Goal: Information Seeking & Learning: Learn about a topic

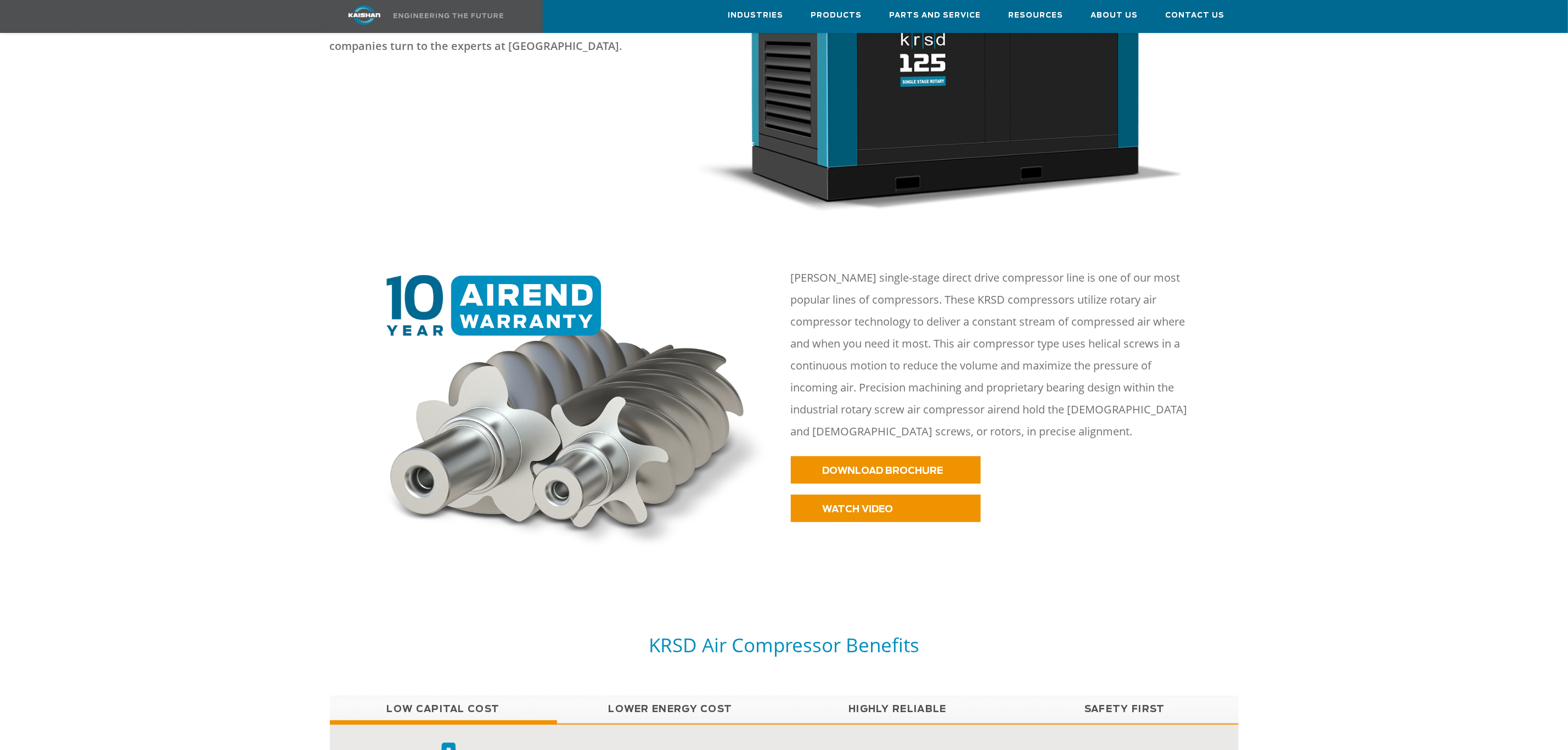
click at [1365, 285] on div at bounding box center [783, 405] width 1442 height 344
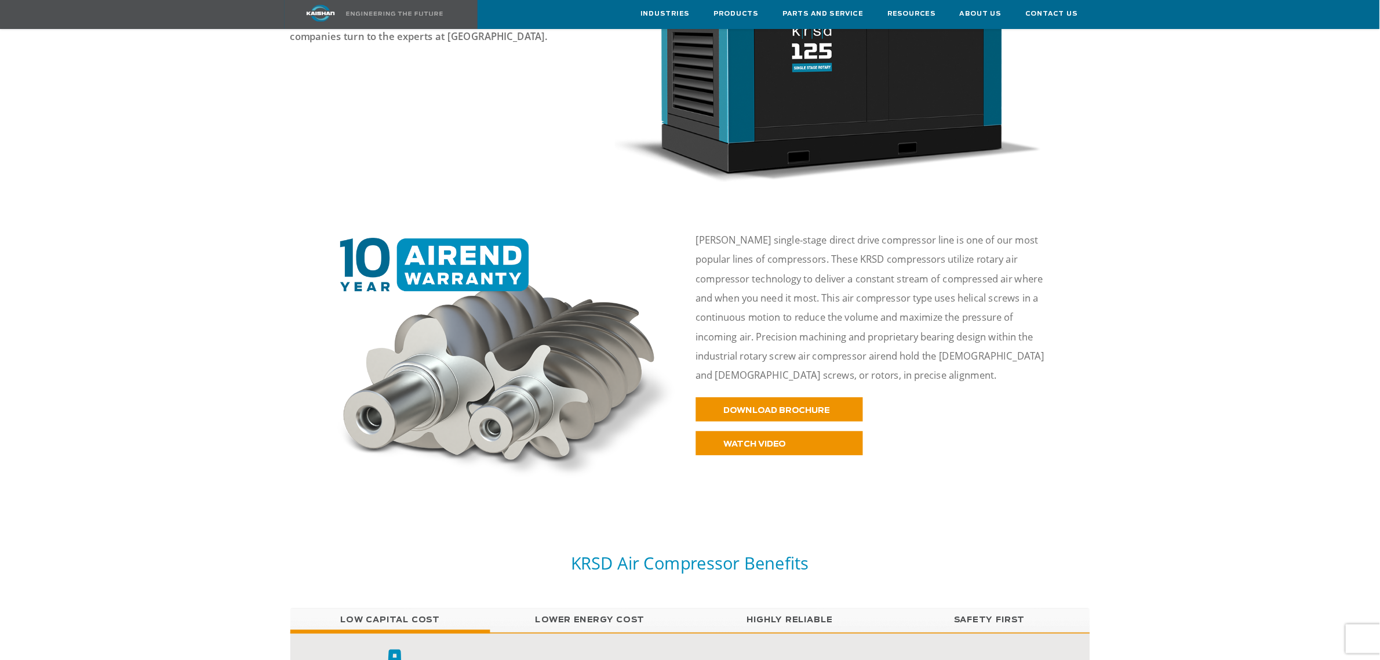
scroll to position [435, 0]
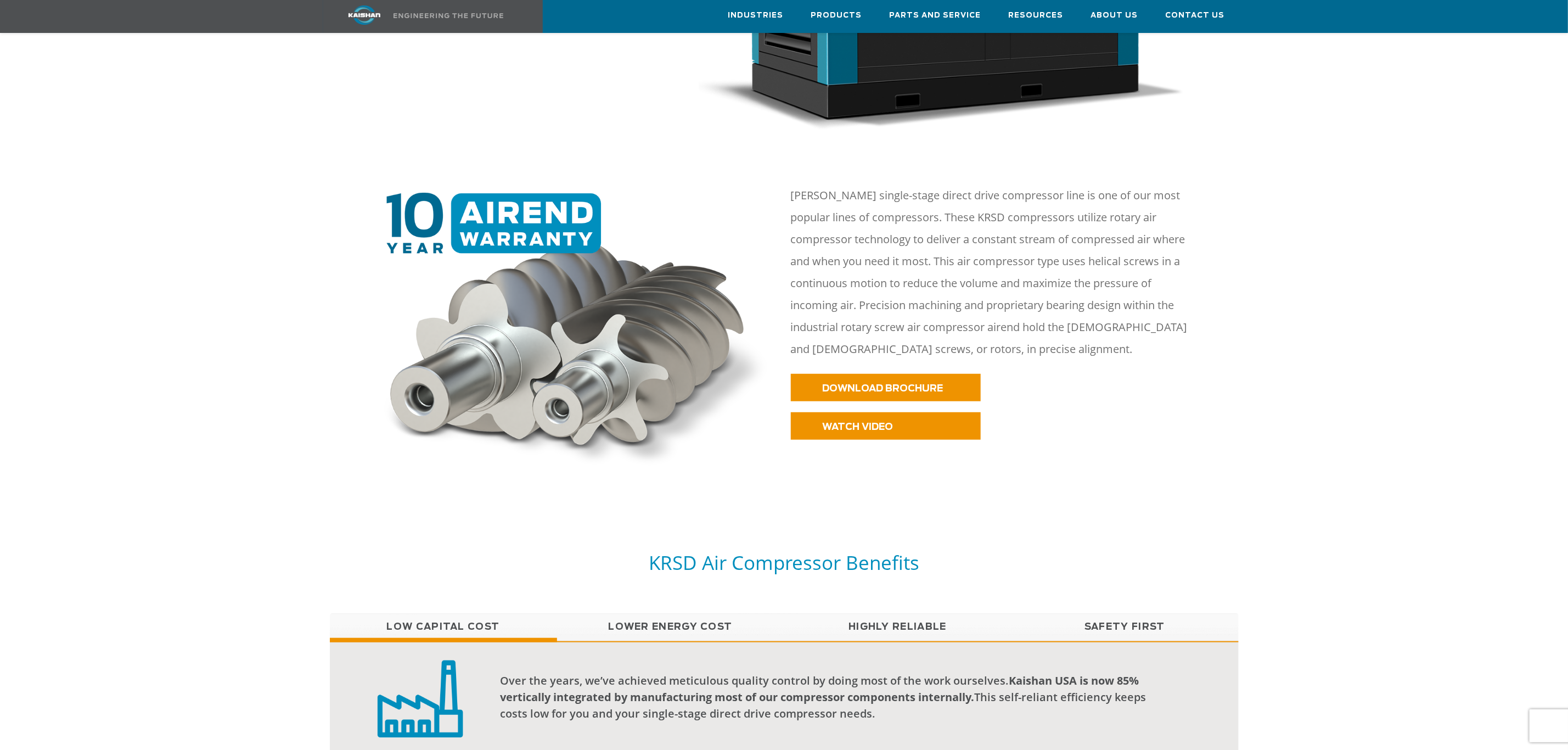
click at [1321, 363] on div at bounding box center [783, 323] width 1442 height 344
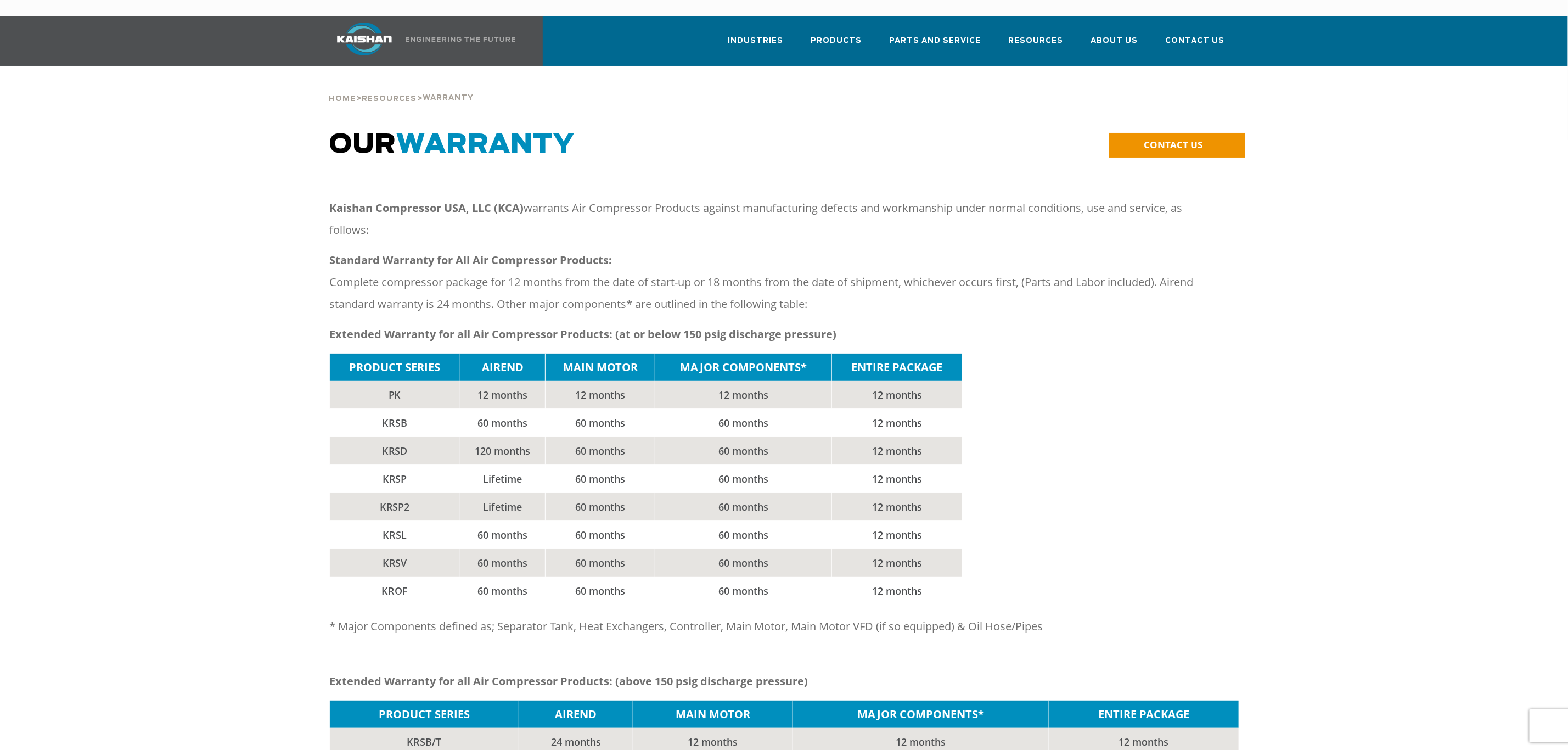
drag, startPoint x: 347, startPoint y: 203, endPoint x: 322, endPoint y: 184, distance: 31.4
click at [314, 197] on div "Kaishan Compressor USA, LLC (KCA) warrants Air Compressor Products against manu…" at bounding box center [783, 275] width 1442 height 156
drag, startPoint x: 432, startPoint y: 209, endPoint x: 425, endPoint y: 215, distance: 9.2
click at [434, 212] on p "Kaishan Compressor USA, LLC (KCA) warrants Air Compressor Products against manu…" at bounding box center [774, 219] width 889 height 44
click at [414, 219] on p "Kaishan Compressor USA, LLC (KCA) warrants Air Compressor Products against manu…" at bounding box center [774, 219] width 889 height 44
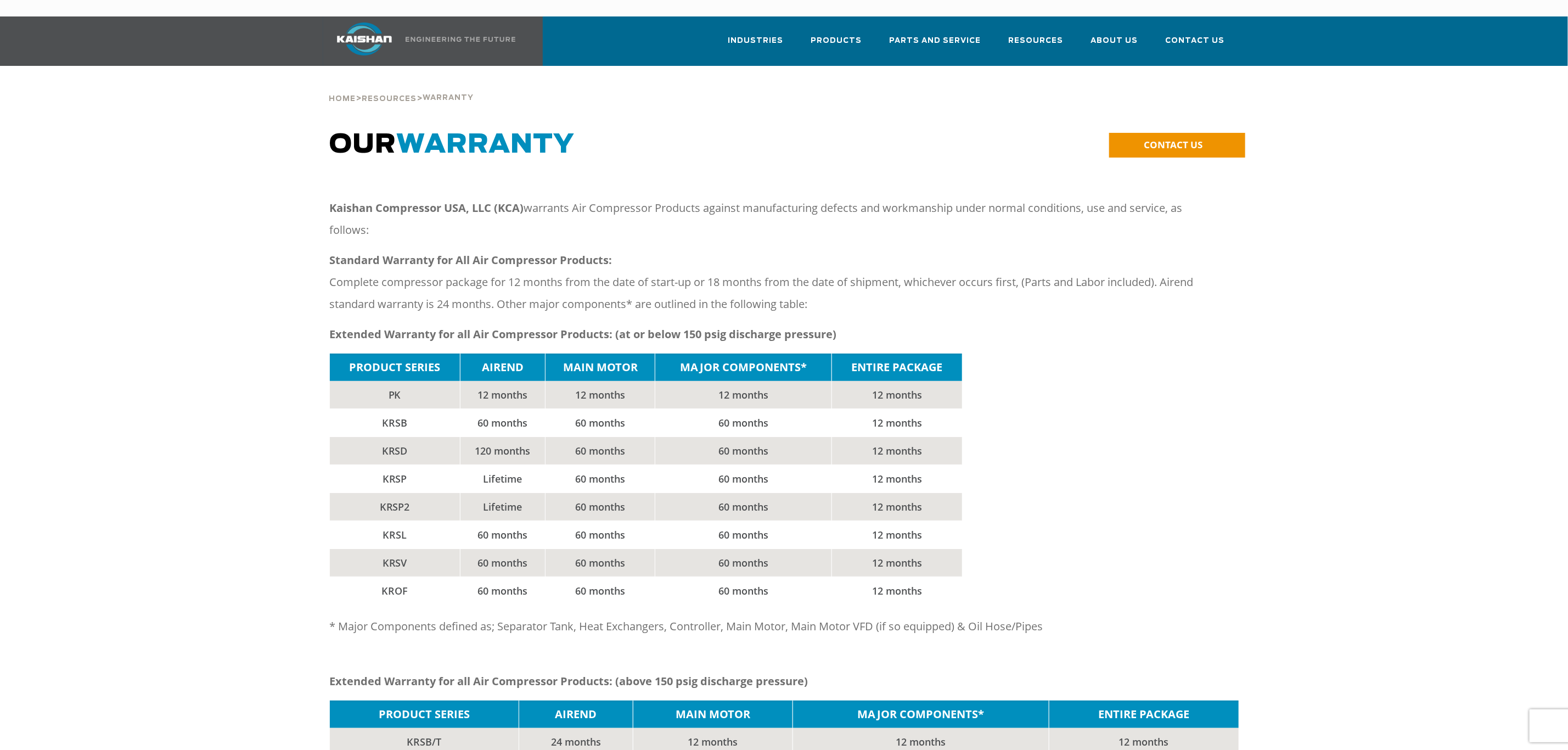
click at [456, 205] on p "Kaishan Compressor USA, LLC (KCA) warrants Air Compressor Products against manu…" at bounding box center [774, 219] width 889 height 44
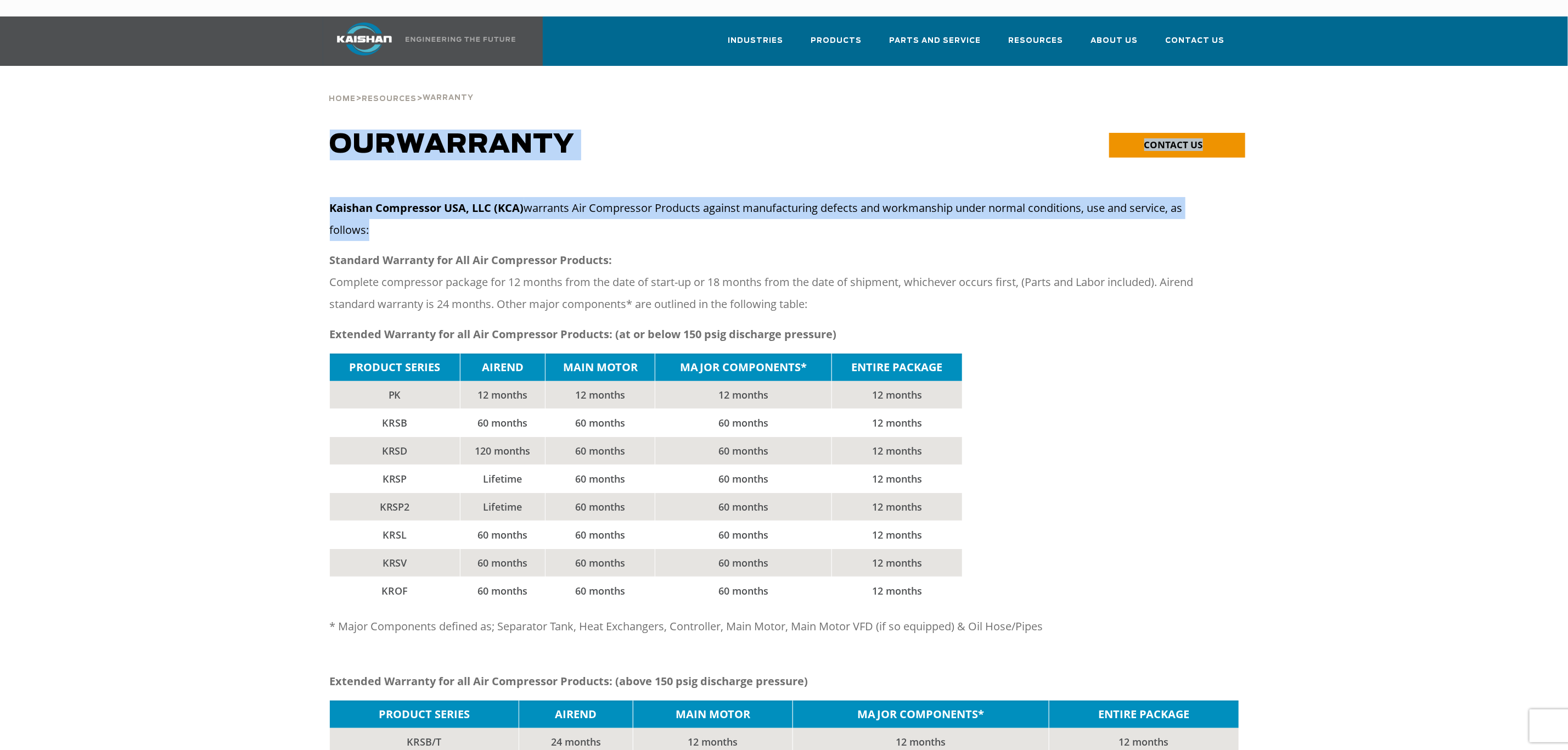
drag, startPoint x: 365, startPoint y: 212, endPoint x: 482, endPoint y: 223, distance: 117.5
click at [327, 197] on div "Kaishan Compressor USA, LLC (KCA) warrants Air Compressor Products against manu…" at bounding box center [784, 275] width 922 height 156
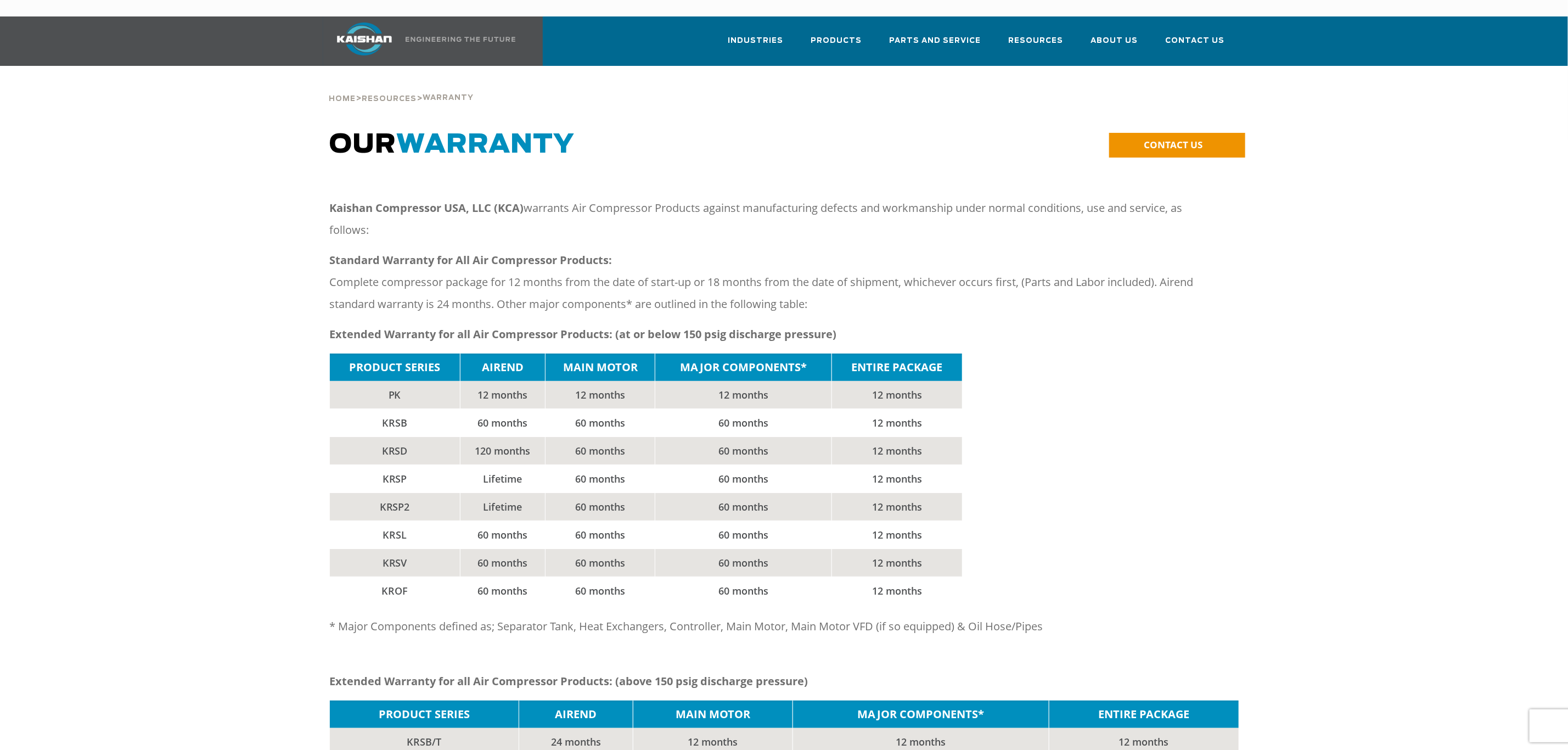
click at [590, 228] on div "Kaishan Compressor USA, LLC (KCA) warrants Air Compressor Products against manu…" at bounding box center [774, 275] width 889 height 156
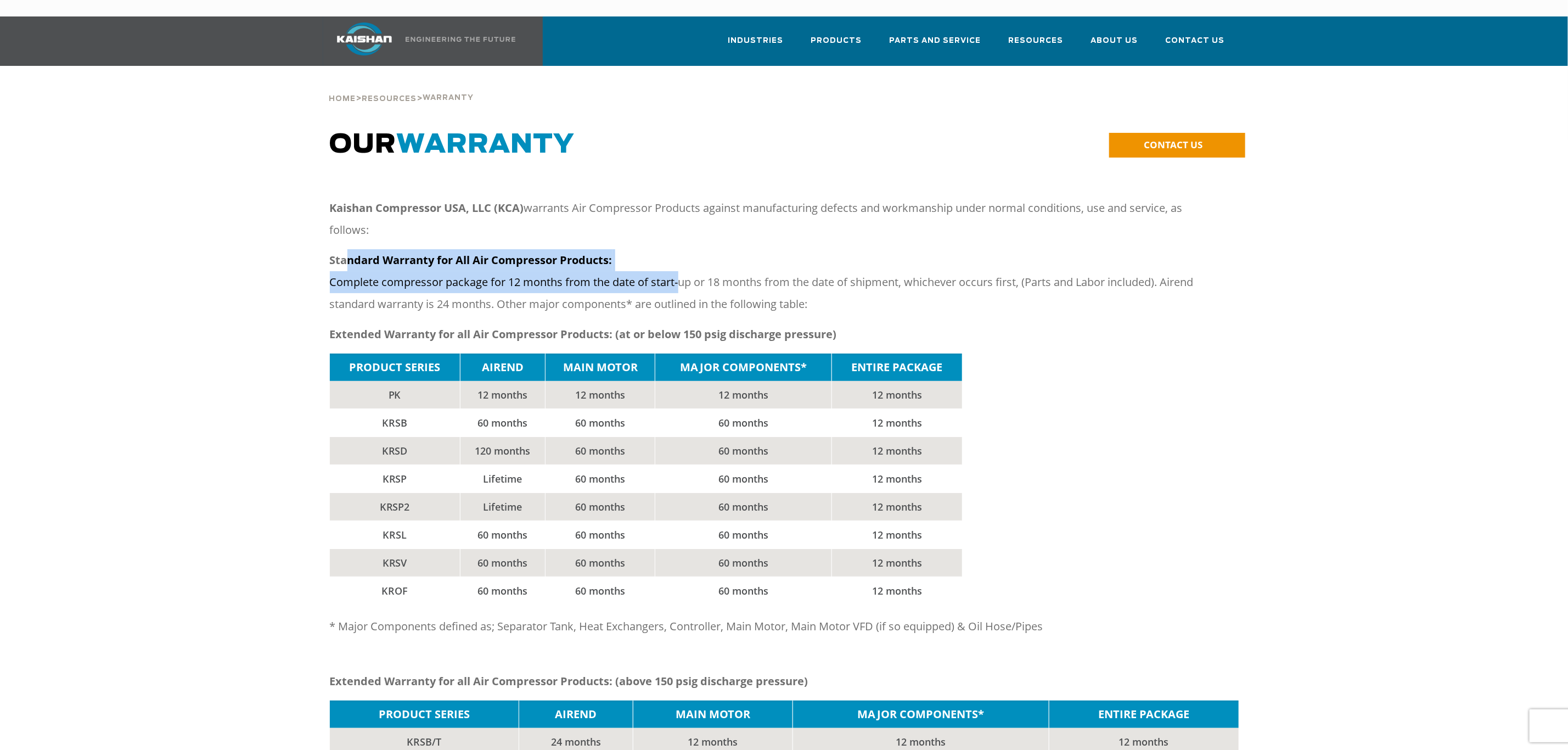
drag, startPoint x: 676, startPoint y: 256, endPoint x: 416, endPoint y: 245, distance: 260.2
click at [390, 249] on p "Standard Warranty for All Air Compressor Products: Complete compressor package …" at bounding box center [774, 282] width 889 height 66
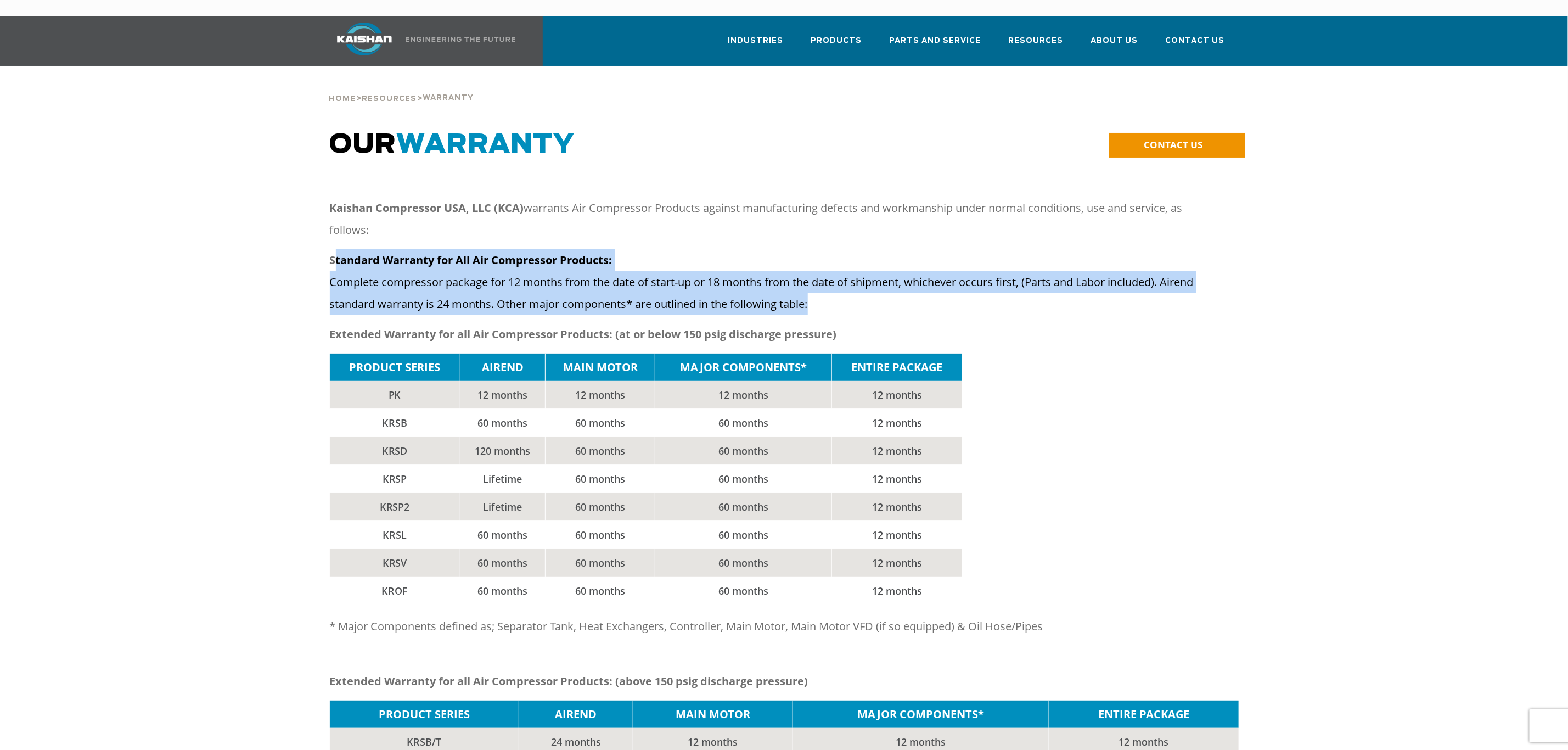
drag, startPoint x: 846, startPoint y: 281, endPoint x: 412, endPoint y: 249, distance: 435.2
click at [412, 249] on p "Standard Warranty for All Air Compressor Products: Complete compressor package …" at bounding box center [774, 282] width 889 height 66
click at [901, 269] on p "Standard Warranty for All Air Compressor Products: Complete compressor package …" at bounding box center [774, 282] width 889 height 66
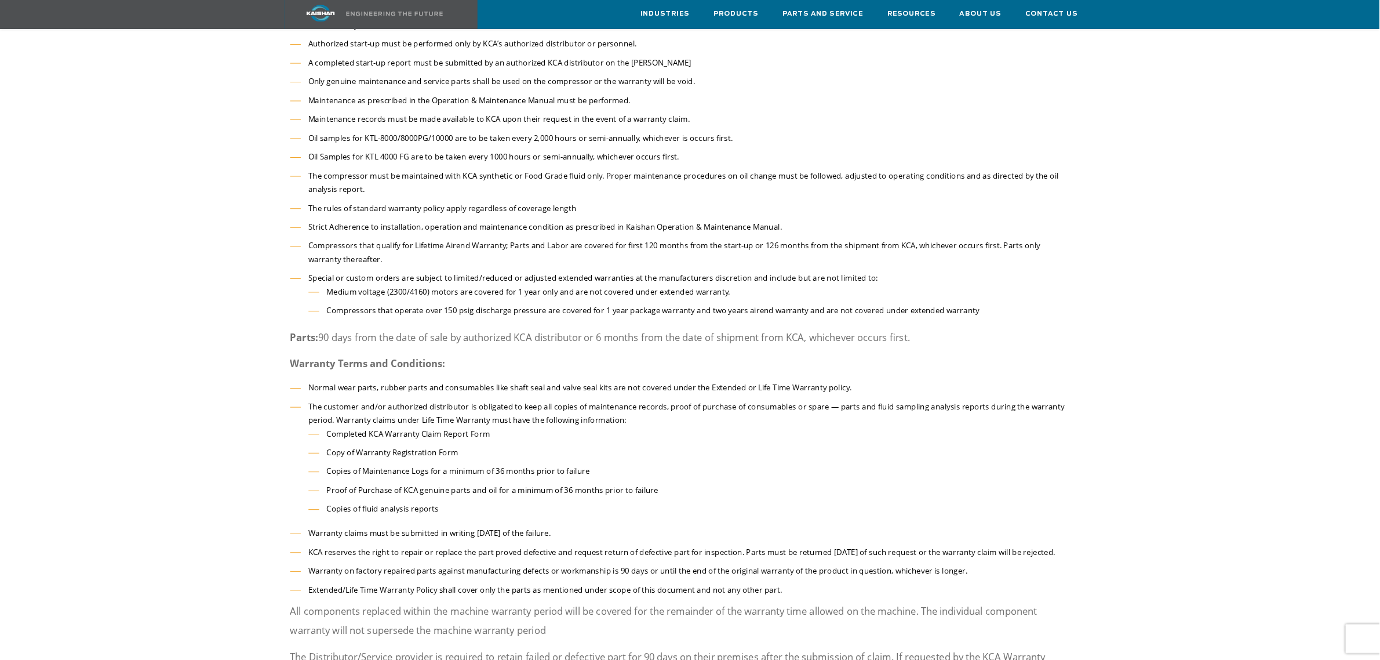
scroll to position [957, 0]
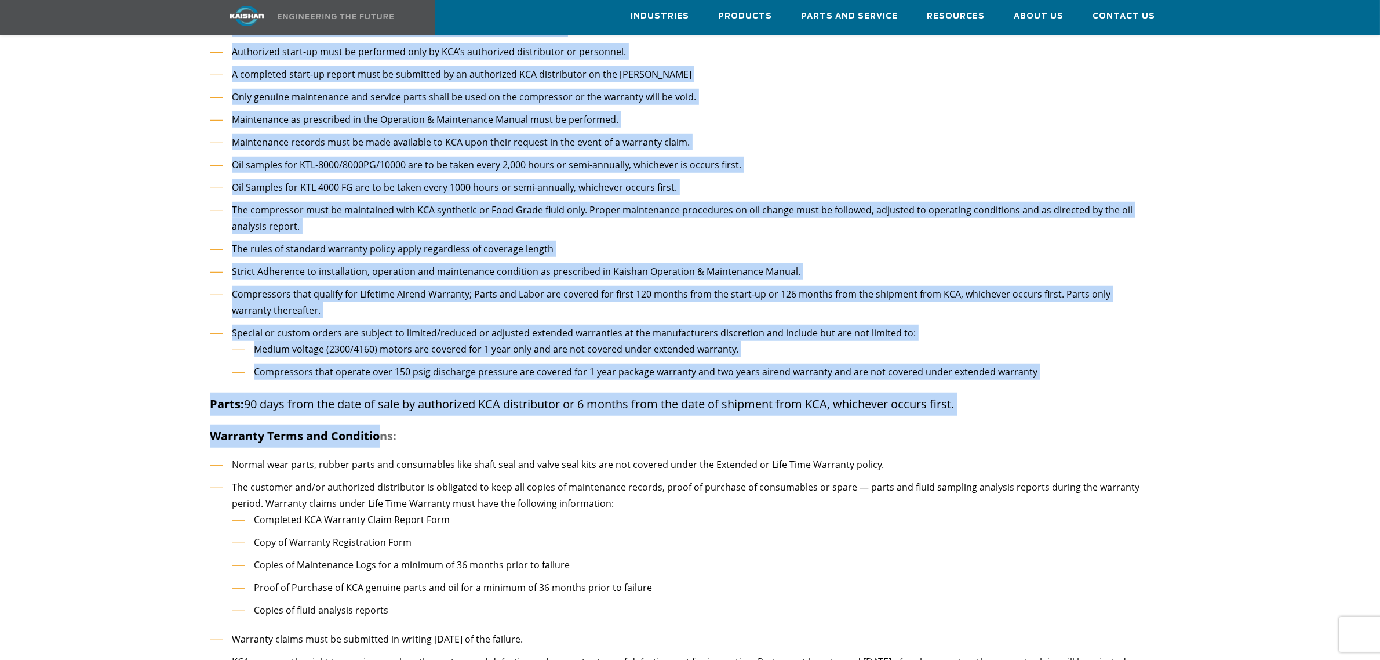
drag, startPoint x: 381, startPoint y: 413, endPoint x: 218, endPoint y: 409, distance: 162.9
click at [197, 409] on div "* Major Components defined as; Separator Tank, Heat Exchangers, Controller, Mai…" at bounding box center [690, 568] width 1270 height 1314
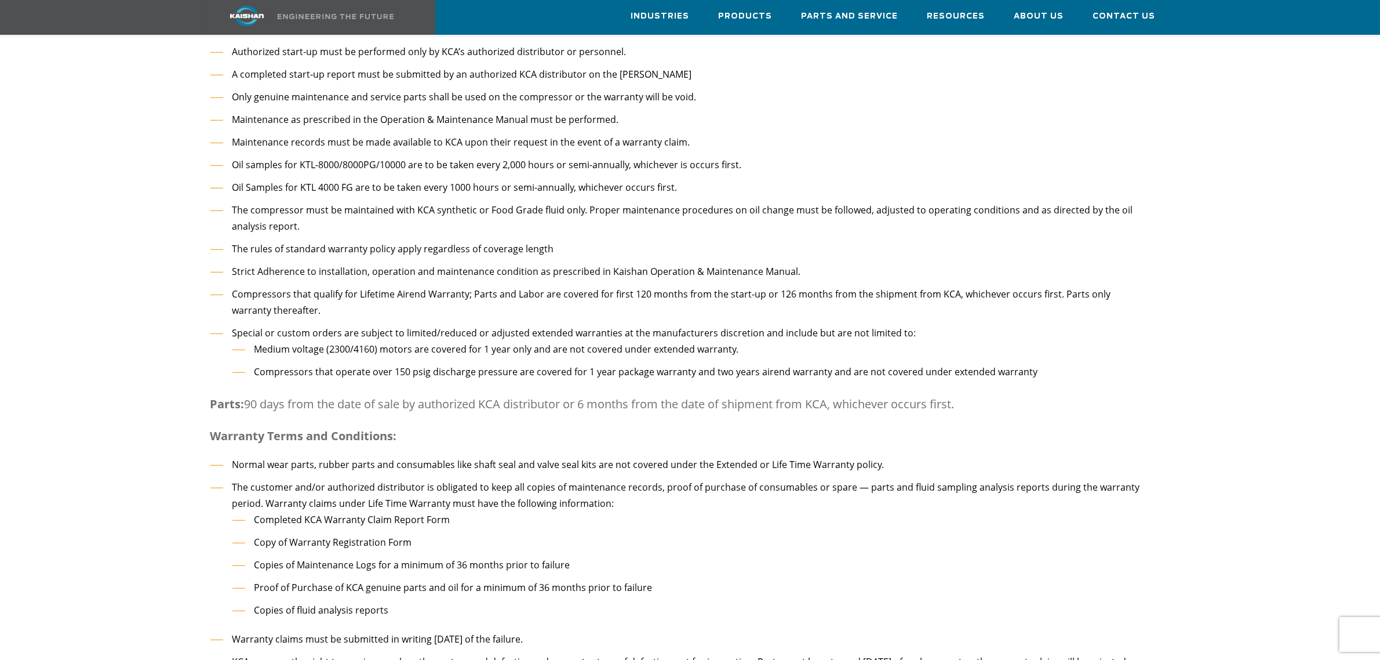
click at [461, 424] on p "Warranty Terms and Conditions:" at bounding box center [679, 435] width 939 height 23
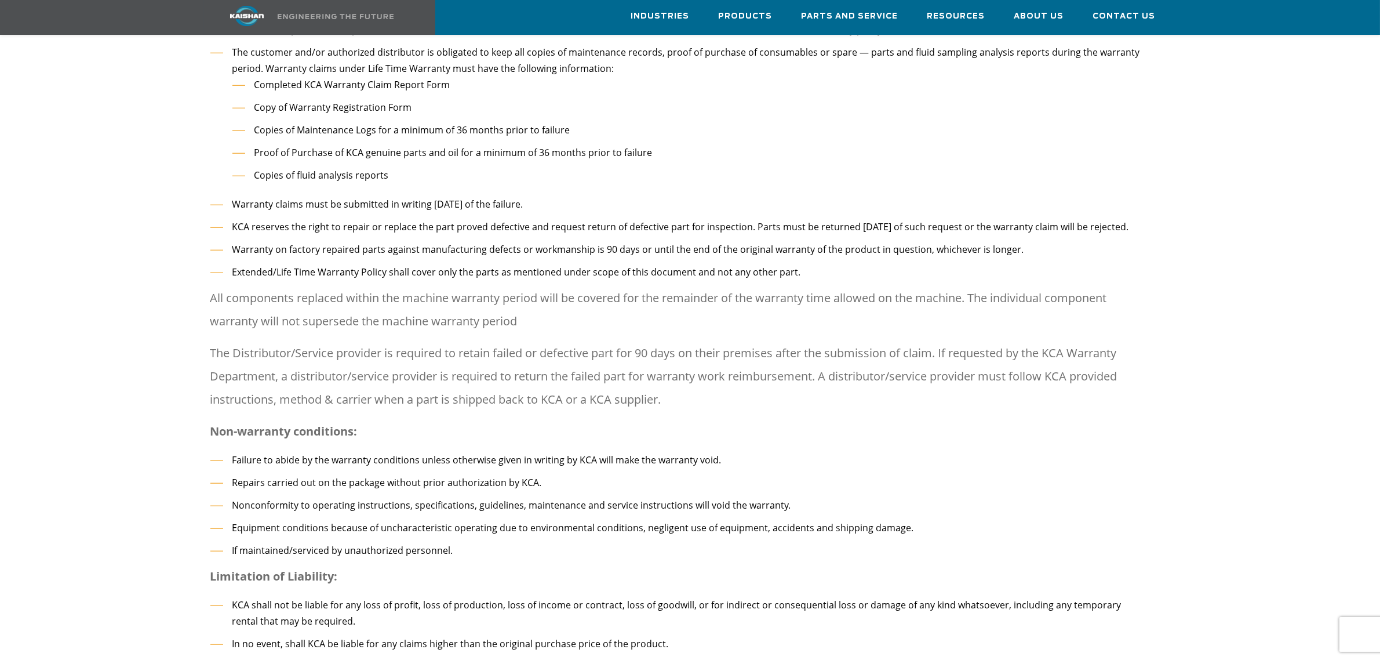
scroll to position [818, 0]
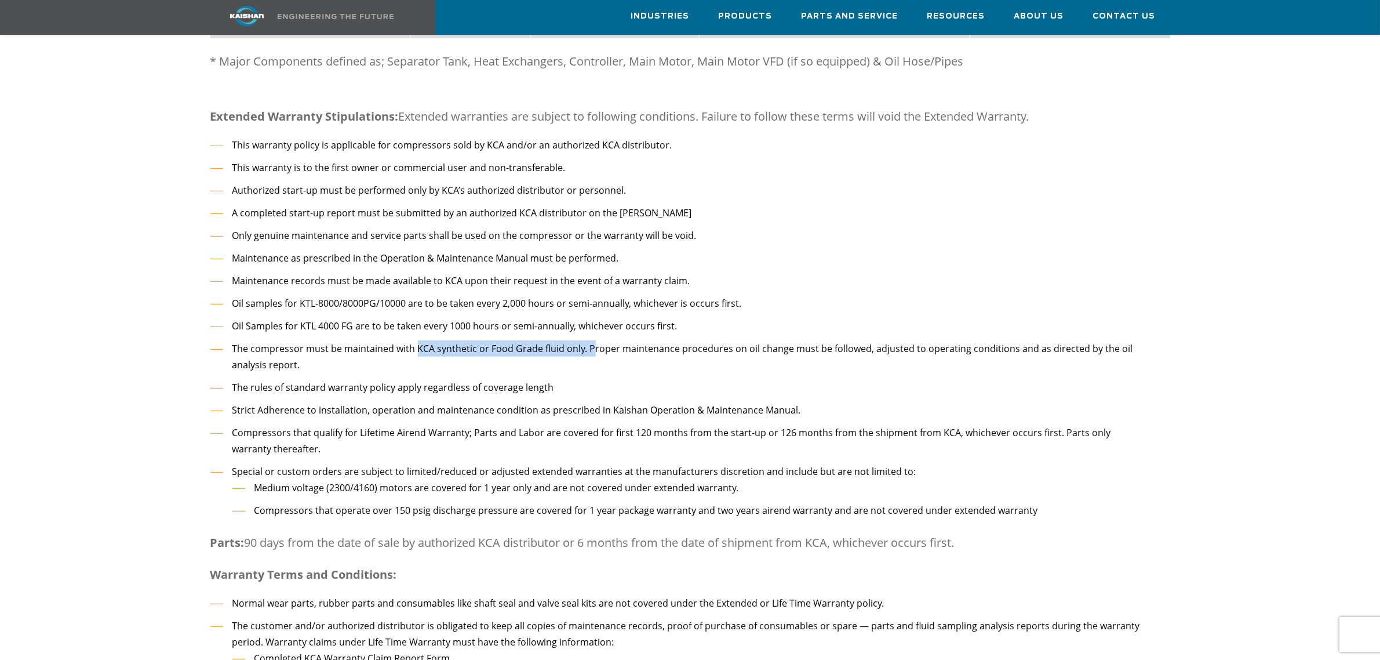
drag, startPoint x: 416, startPoint y: 331, endPoint x: 546, endPoint y: 343, distance: 130.4
click at [588, 340] on li "The compressor must be maintained with KCA synthetic or Food Grade fluid only. …" at bounding box center [679, 356] width 939 height 33
click at [545, 343] on li "The compressor must be maintained with KCA synthetic or Food Grade fluid only. …" at bounding box center [679, 356] width 939 height 33
click at [560, 379] on li "The rules of standard warranty policy apply regardless of coverage length" at bounding box center [679, 387] width 939 height 17
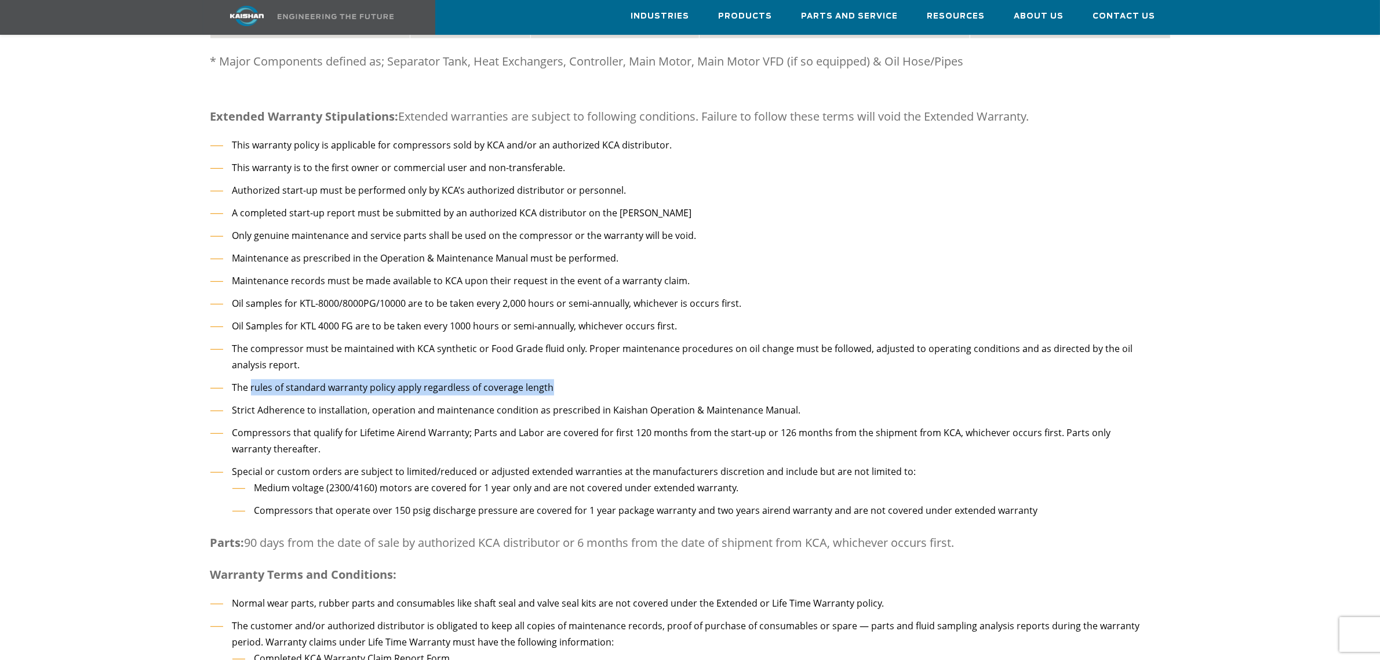
drag, startPoint x: 566, startPoint y: 367, endPoint x: 544, endPoint y: 385, distance: 29.2
click at [268, 357] on ul "This warranty policy is applicable for compressors sold by KCA and/or an author…" at bounding box center [679, 331] width 939 height 388
click at [580, 402] on li "Strict Adherence to installation, operation and maintenance condition as prescr…" at bounding box center [679, 410] width 939 height 17
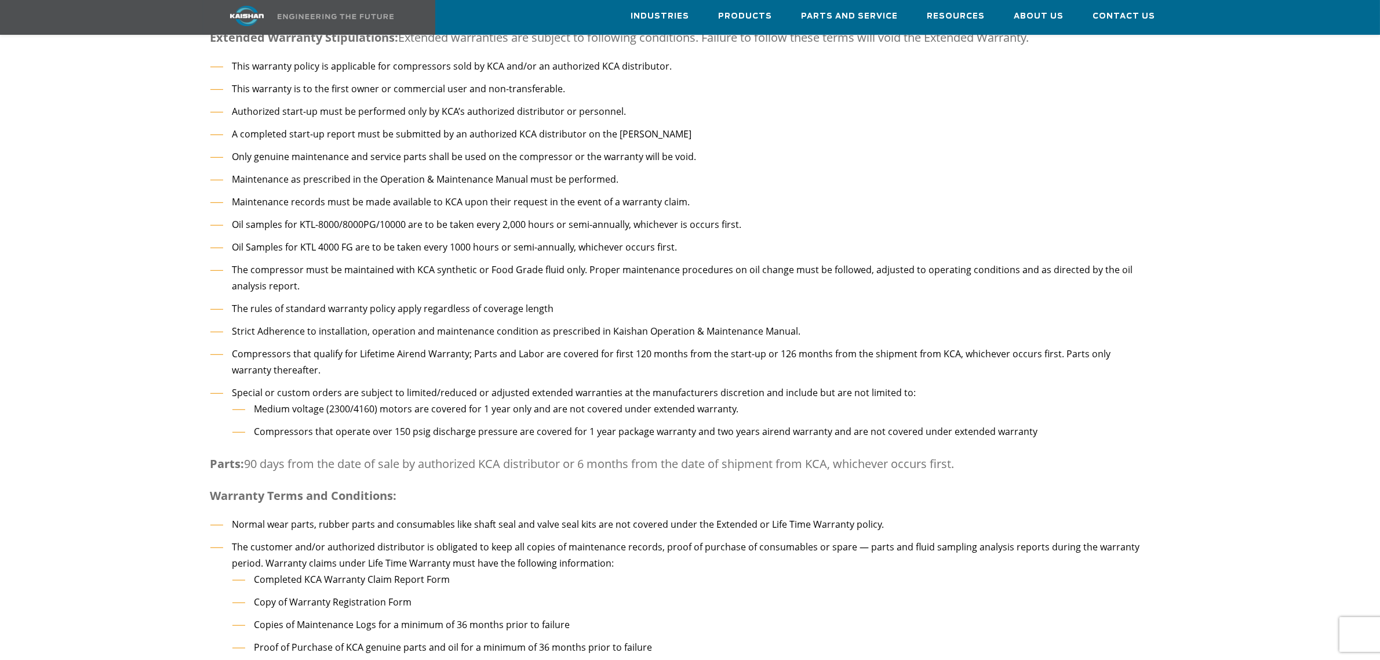
scroll to position [891, 0]
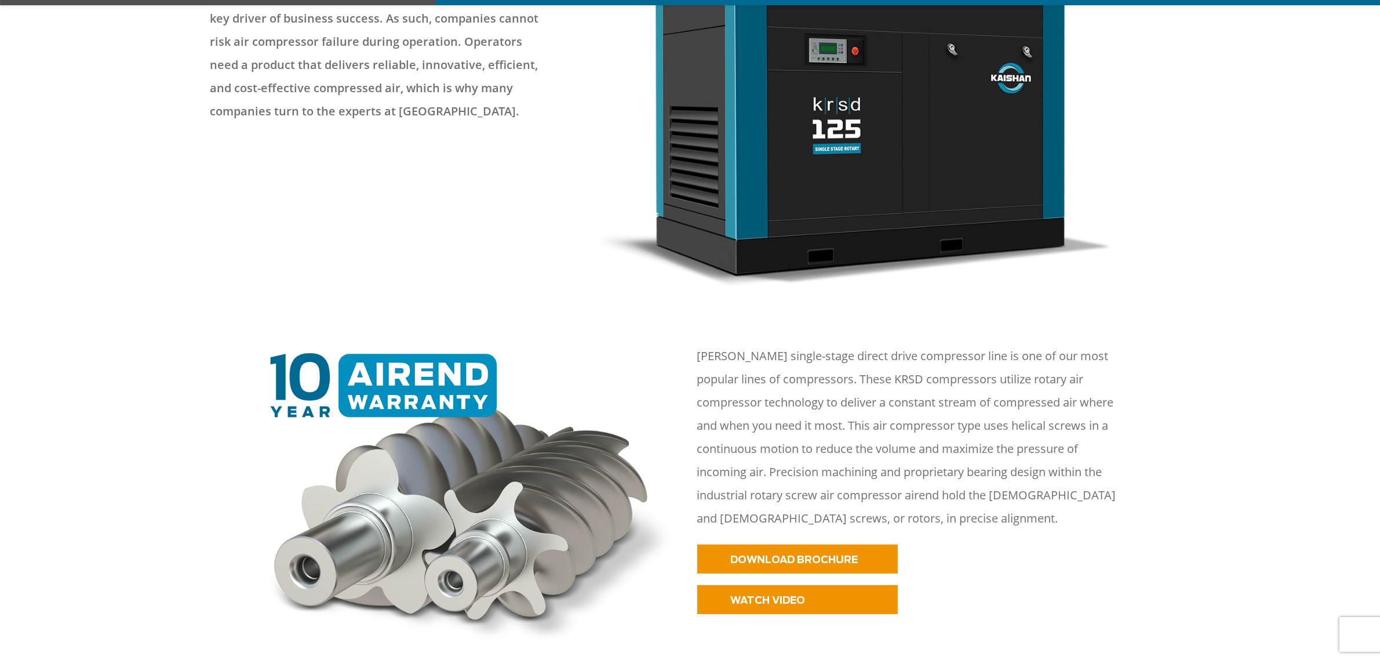
scroll to position [435, 0]
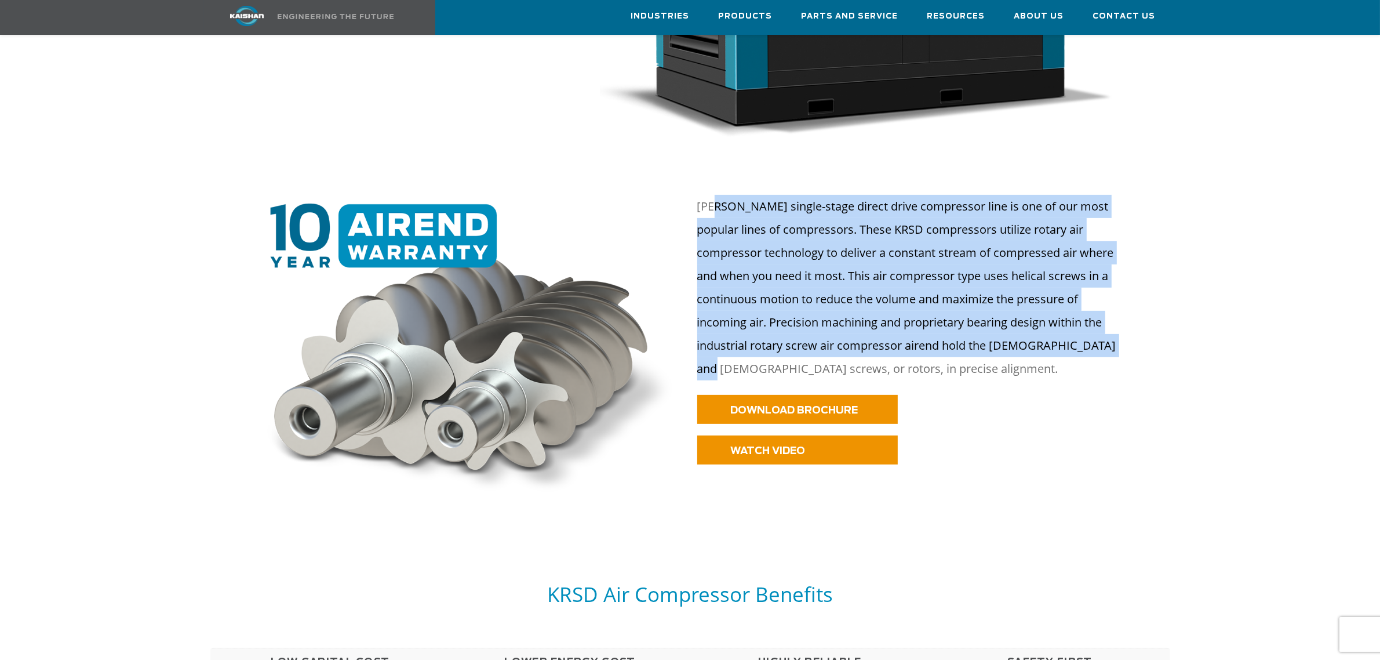
drag, startPoint x: 995, startPoint y: 271, endPoint x: 769, endPoint y: 225, distance: 231.2
click at [740, 207] on p "[PERSON_NAME] single-stage direct drive compressor line is one of our most popu…" at bounding box center [914, 287] width 434 height 185
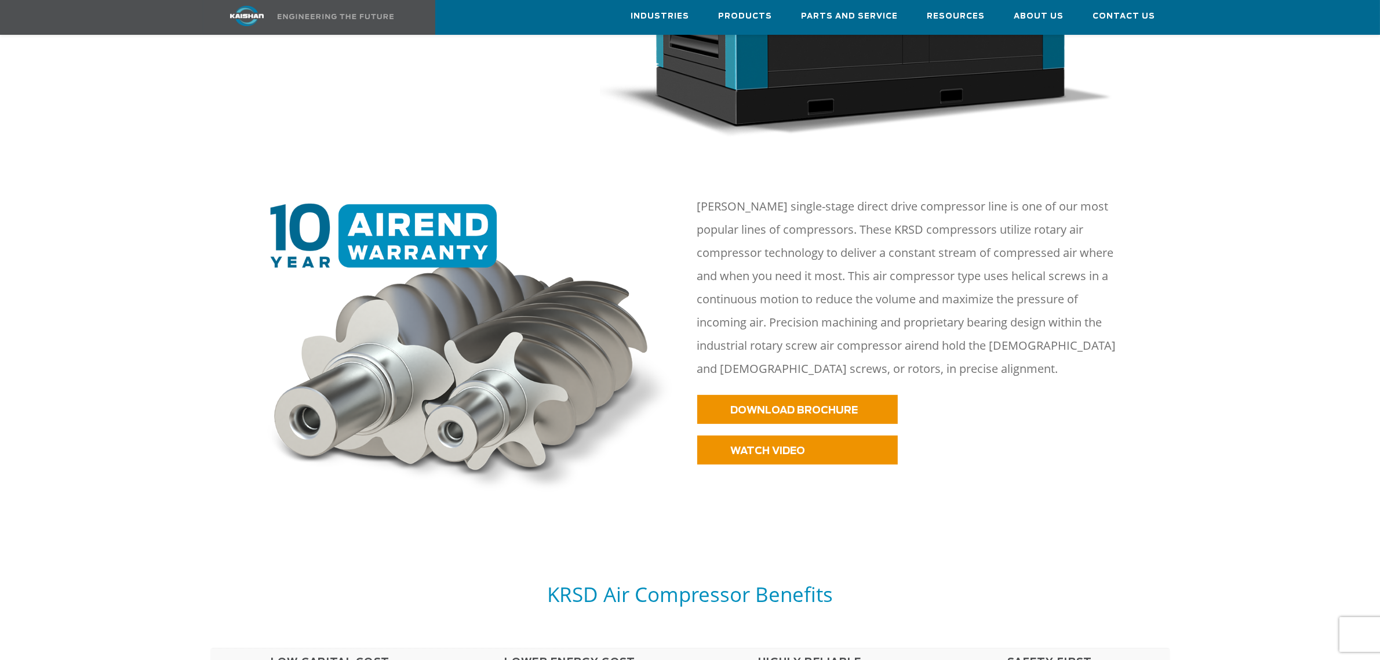
click at [989, 369] on div "[PERSON_NAME] single-stage direct drive compressor line is one of our most popu…" at bounding box center [914, 292] width 434 height 194
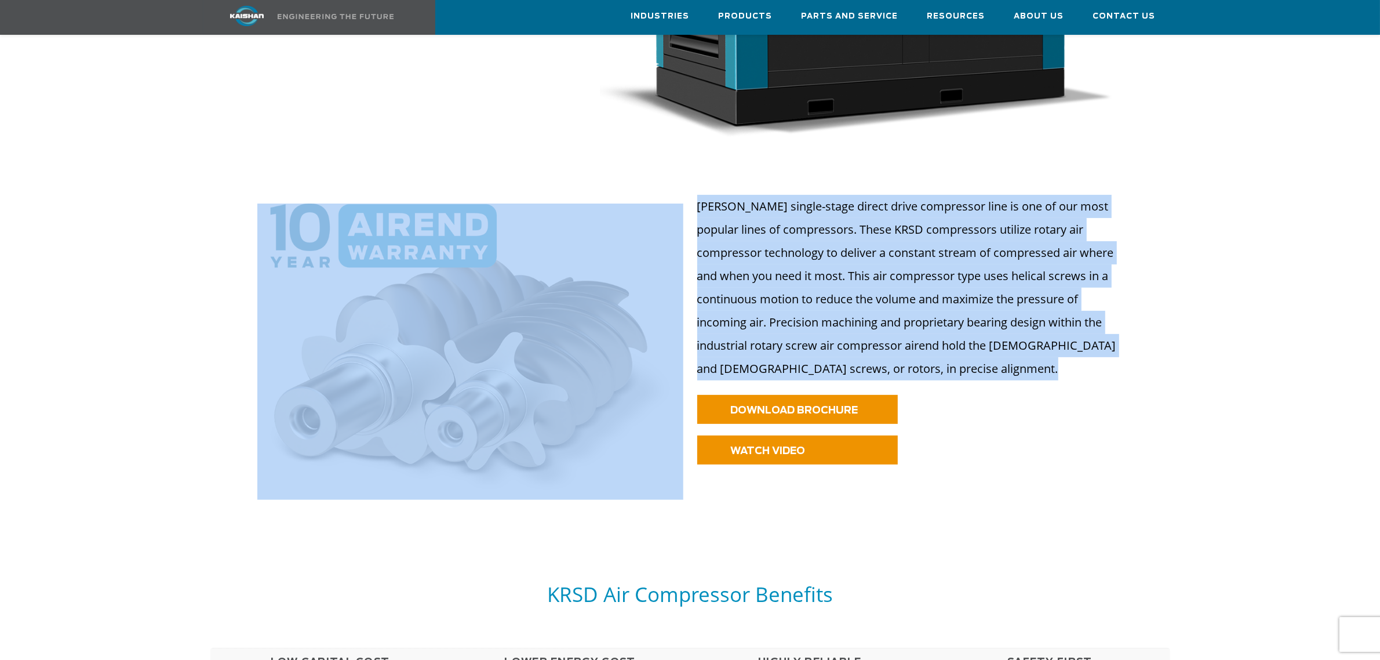
drag, startPoint x: 989, startPoint y: 369, endPoint x: 977, endPoint y: 332, distance: 39.0
click at [693, 213] on div "[PERSON_NAME] single-stage direct drive compressor line is one of our most popu…" at bounding box center [933, 295] width 487 height 200
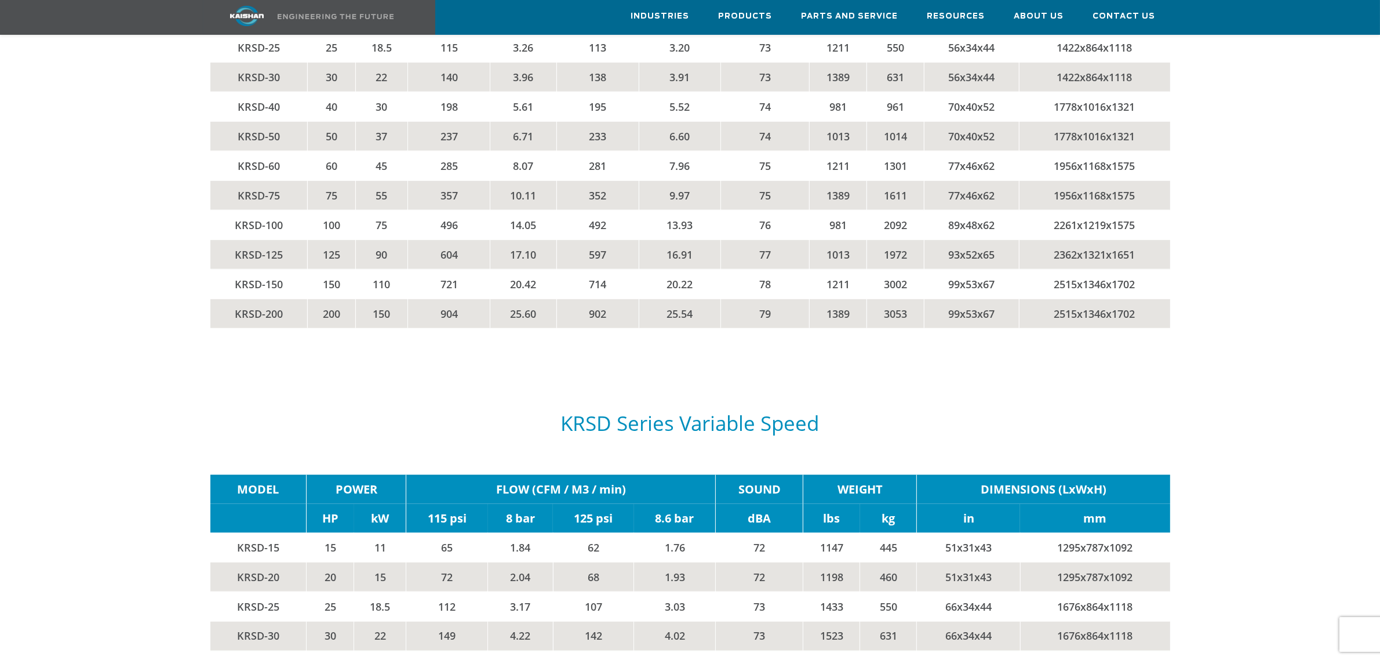
scroll to position [1811, 0]
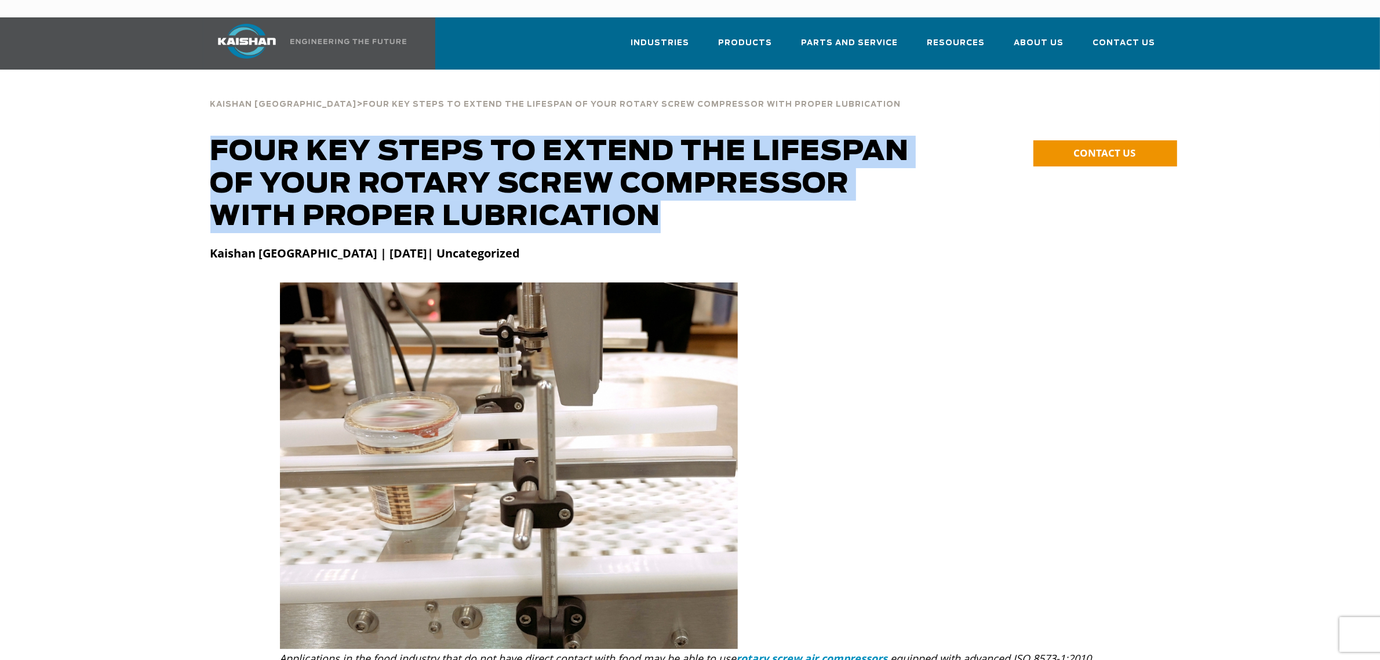
drag, startPoint x: 696, startPoint y: 188, endPoint x: 662, endPoint y: 195, distance: 34.8
click at [139, 136] on div "**********" at bounding box center [690, 184] width 1270 height 97
click at [802, 206] on h1 "Four Key Steps to Extend the Lifespan of Your Rotary Screw Compressor with Prop…" at bounding box center [568, 184] width 716 height 97
drag, startPoint x: 619, startPoint y: 190, endPoint x: 743, endPoint y: 204, distance: 124.8
click at [131, 161] on div "**********" at bounding box center [690, 184] width 1270 height 97
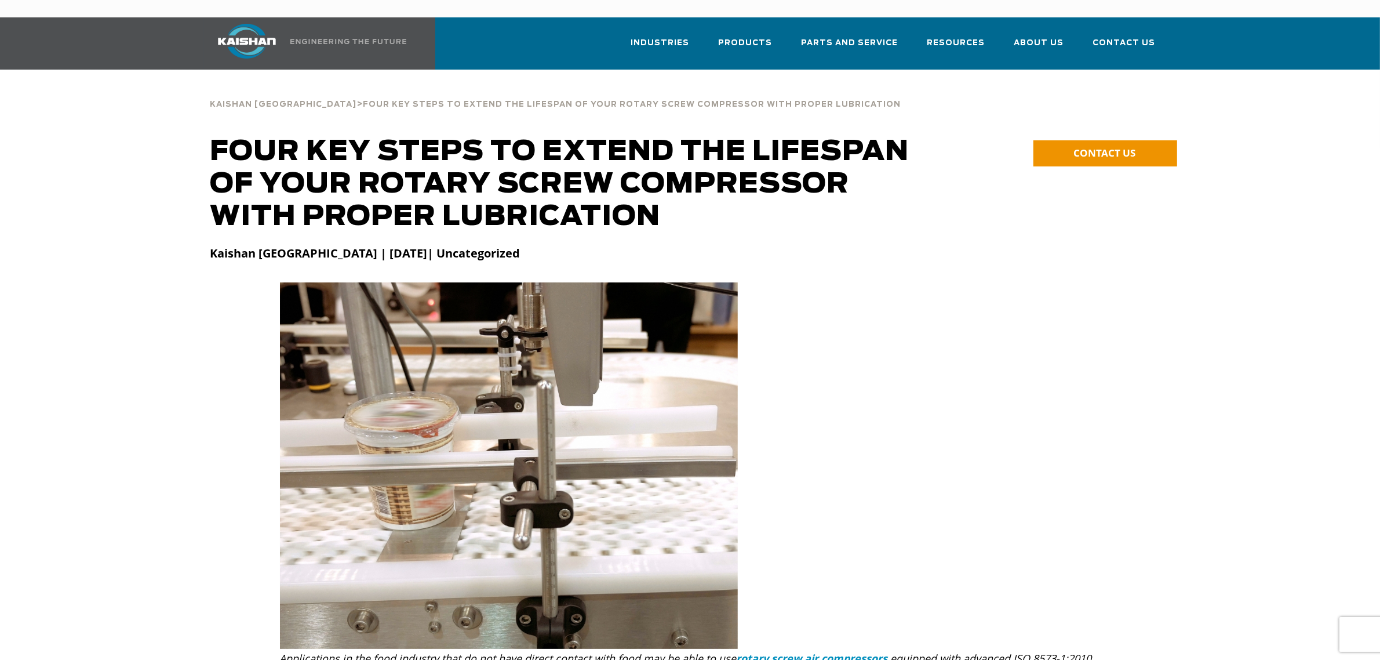
click at [845, 233] on div at bounding box center [690, 257] width 974 height 49
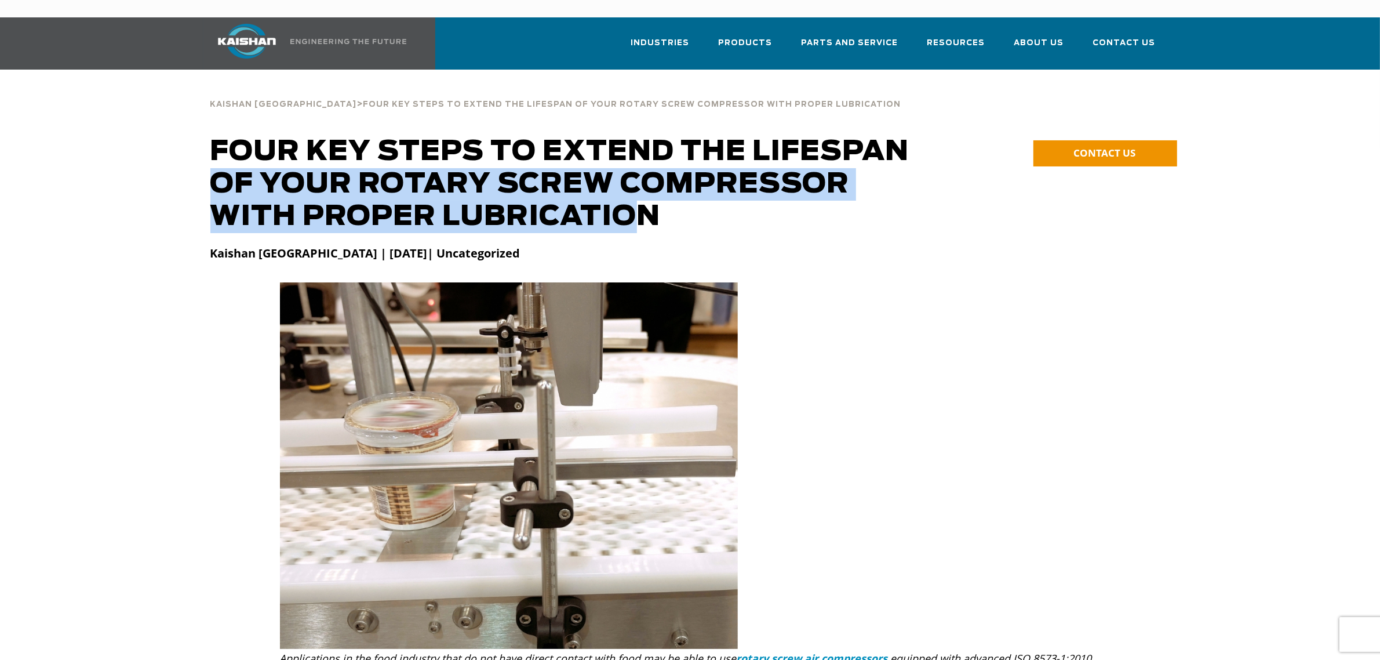
drag, startPoint x: 469, startPoint y: 201, endPoint x: 401, endPoint y: 181, distance: 71.9
click at [149, 175] on div "**********" at bounding box center [690, 184] width 1270 height 97
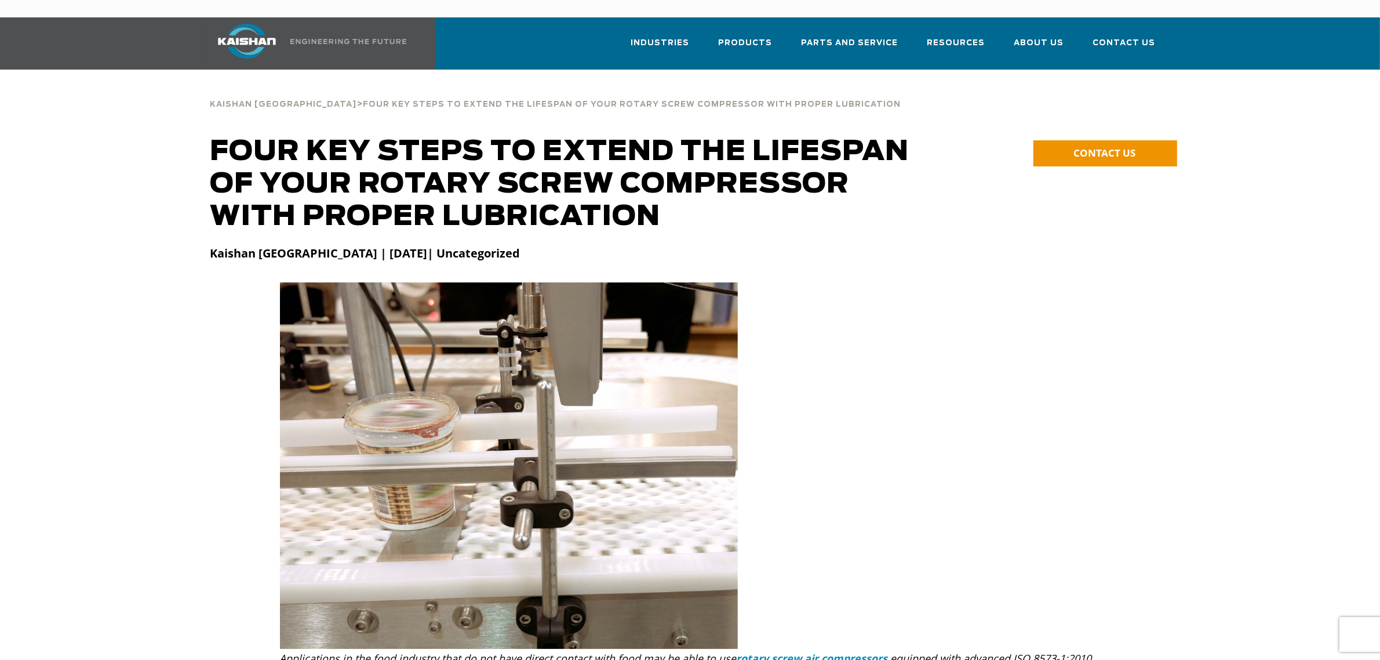
click at [860, 207] on h1 "Four Key Steps to Extend the Lifespan of Your Rotary Screw Compressor with Prop…" at bounding box center [568, 184] width 716 height 97
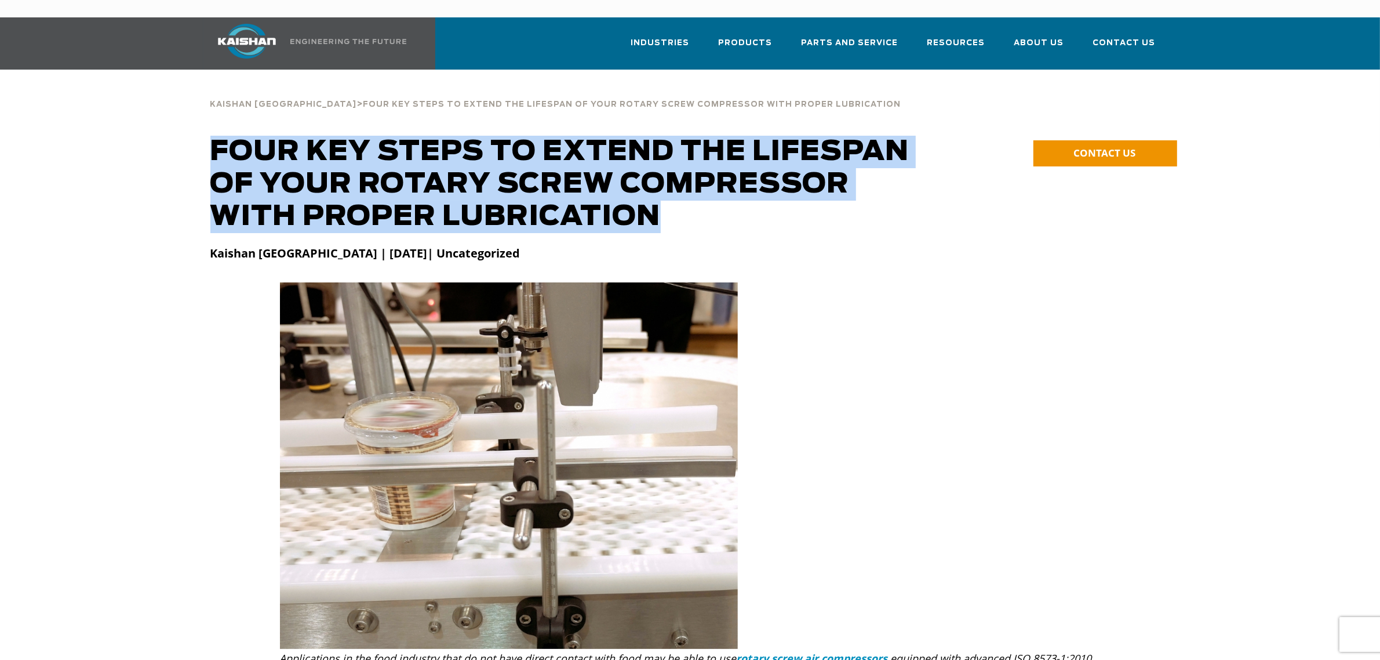
drag, startPoint x: 419, startPoint y: 176, endPoint x: 789, endPoint y: 232, distance: 374.6
click at [103, 159] on div "**********" at bounding box center [690, 184] width 1270 height 97
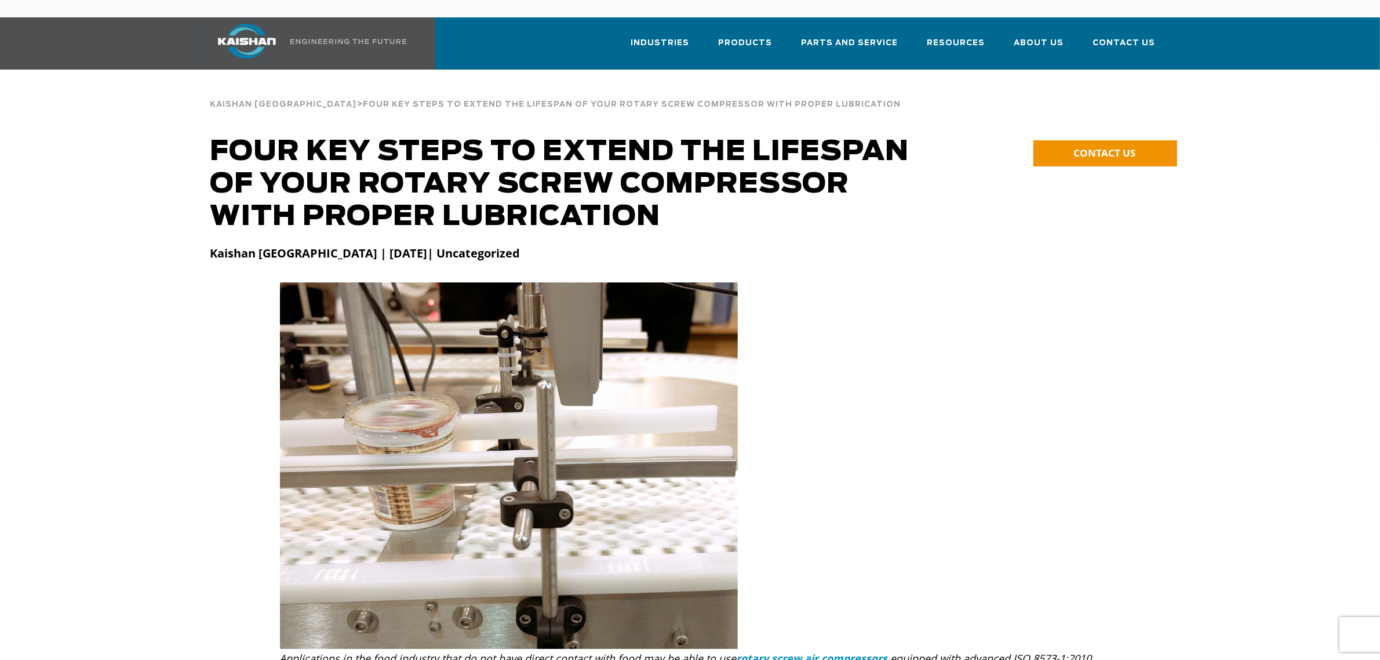
click at [882, 256] on div "Kaishan USA | April 9, 2025| Uncategorized" at bounding box center [690, 269] width 974 height 49
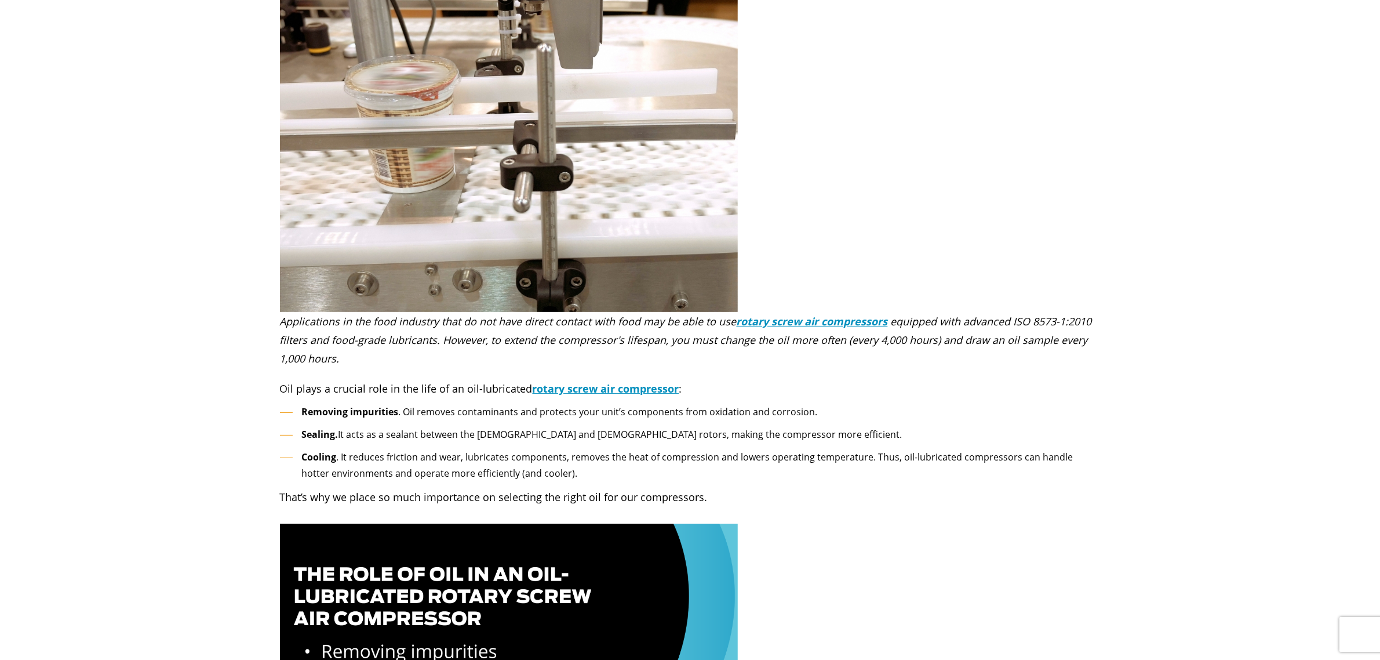
scroll to position [435, 0]
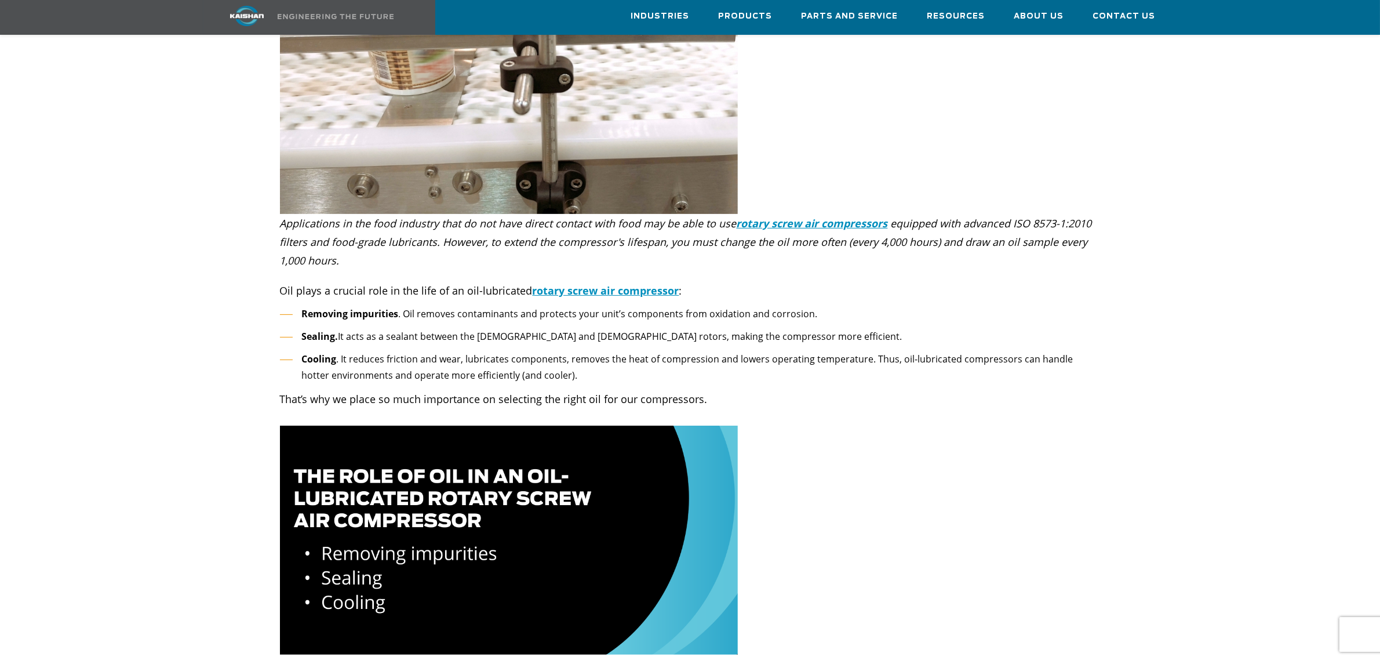
click at [1016, 270] on div "Oil plays a crucial role in the life of an oil-lubricated rotary screw air comp…" at bounding box center [690, 285] width 835 height 30
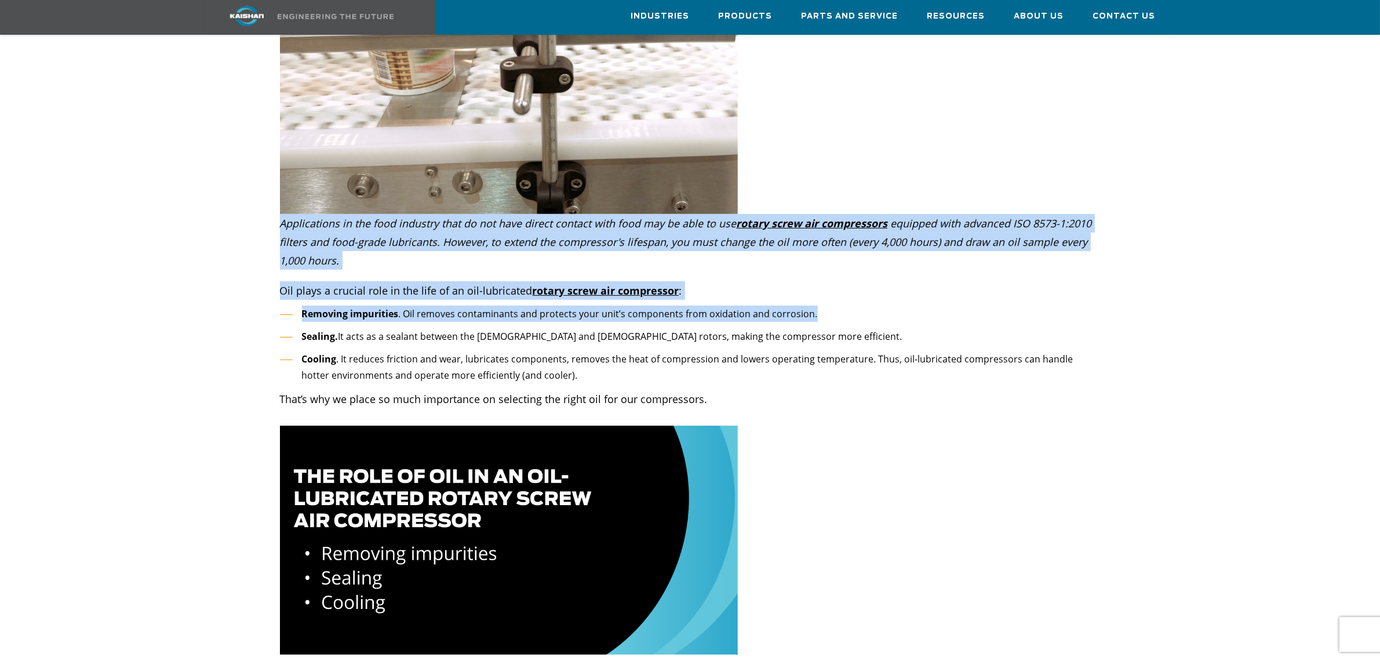
drag, startPoint x: 978, startPoint y: 294, endPoint x: 851, endPoint y: 267, distance: 129.7
click at [911, 281] on p "Oil plays a crucial role in the life of an oil-lubricated rotary screw air comp…" at bounding box center [690, 290] width 821 height 19
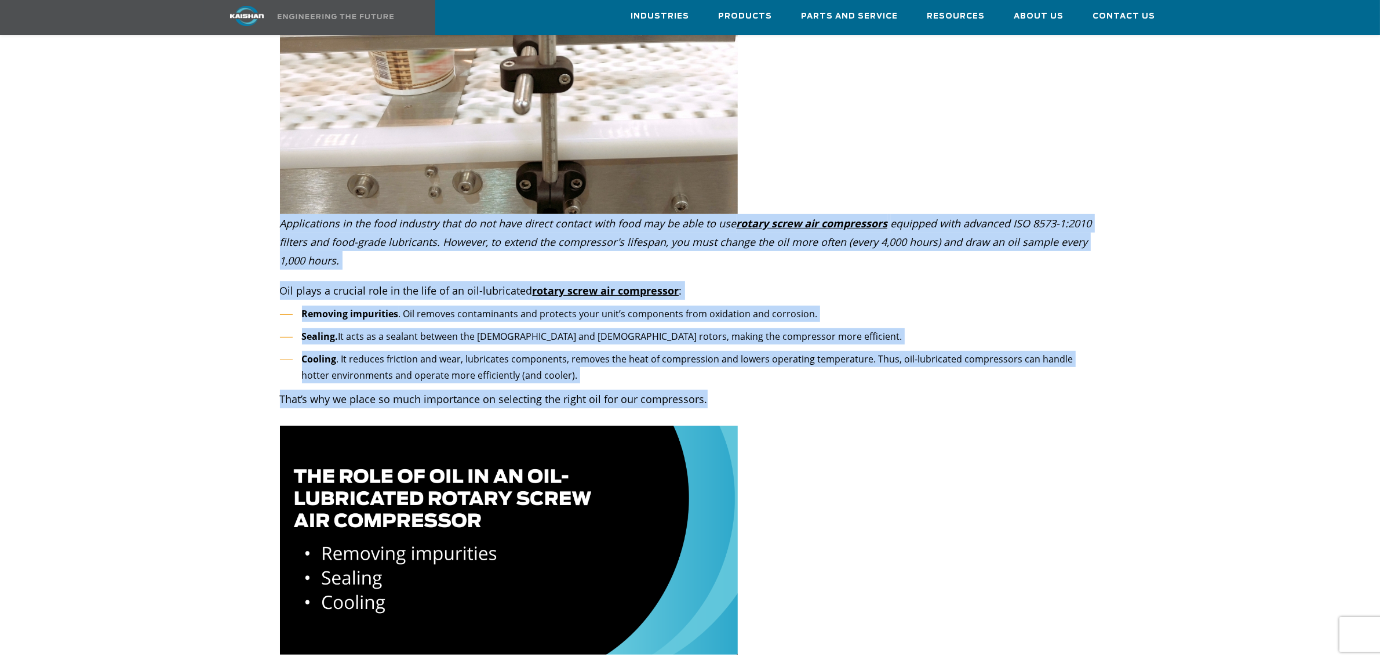
drag, startPoint x: 720, startPoint y: 358, endPoint x: 784, endPoint y: 284, distance: 97.4
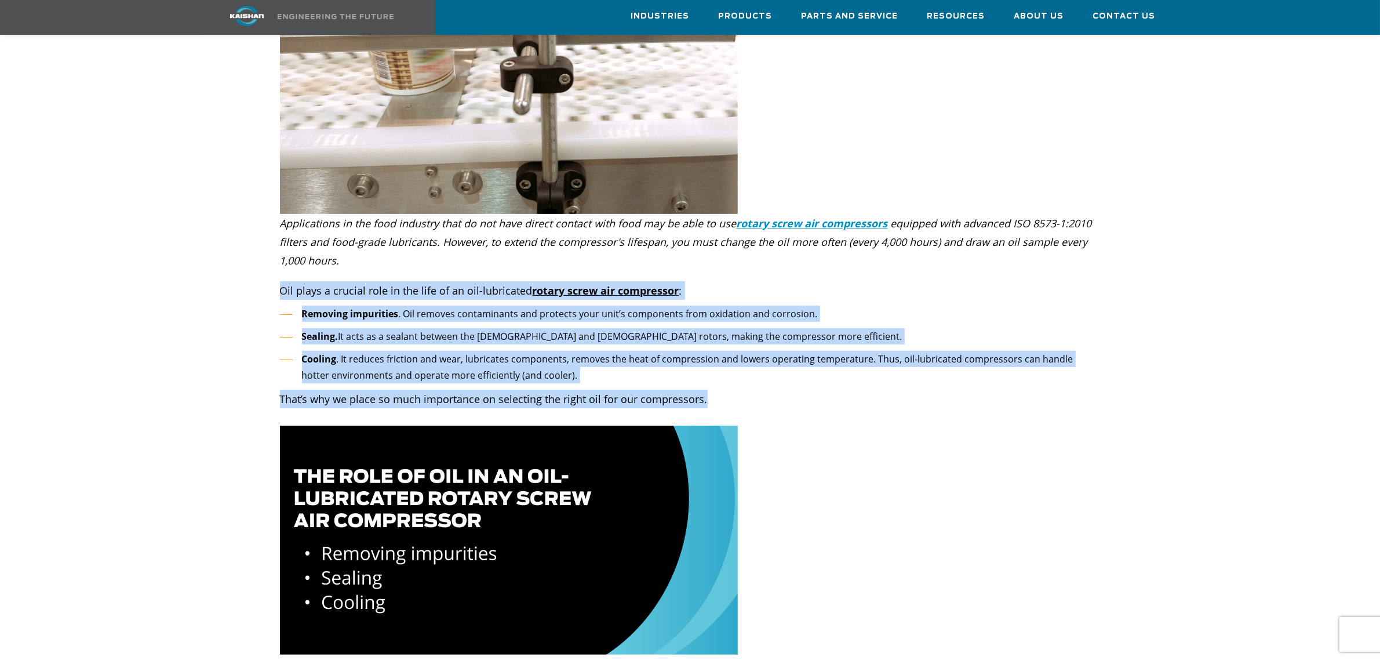
click at [980, 305] on li "Removing impurities . Oil removes contaminants and protects your unit’s compone…" at bounding box center [690, 313] width 821 height 17
click at [936, 328] on li "Sealing. It acts as a sealant between the male and female rotors, making the co…" at bounding box center [690, 336] width 821 height 17
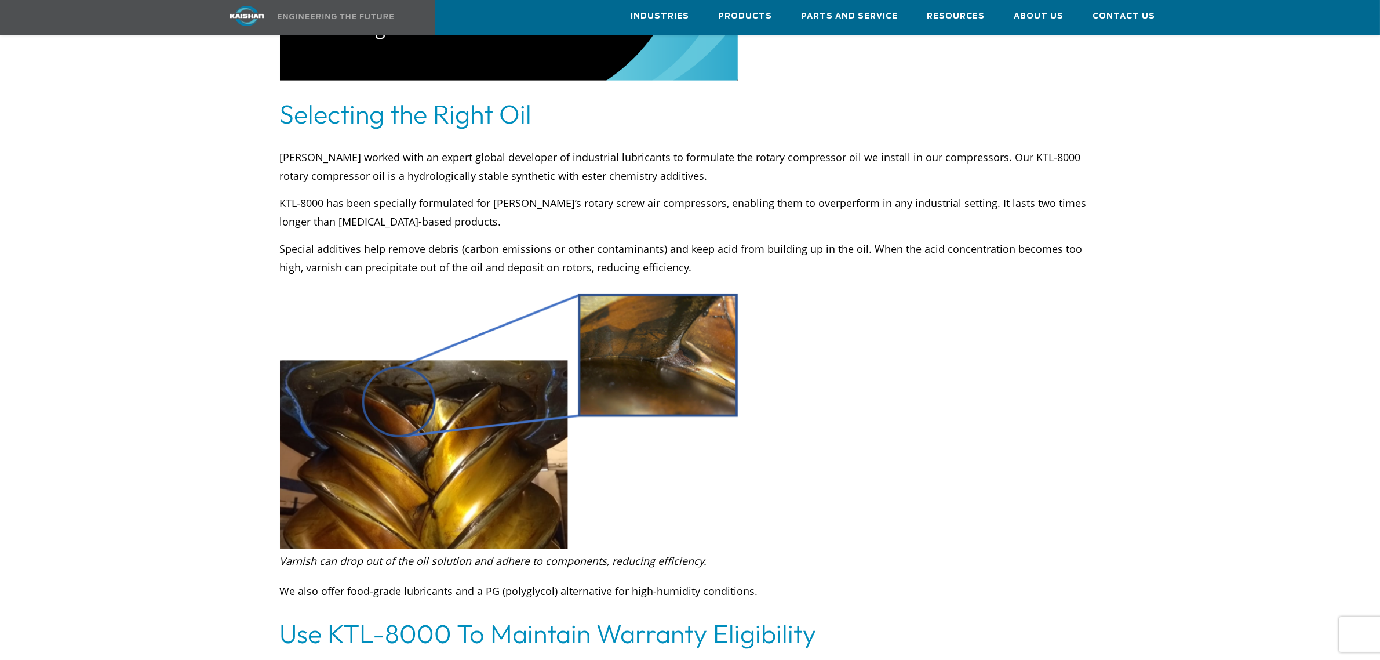
scroll to position [1377, 0]
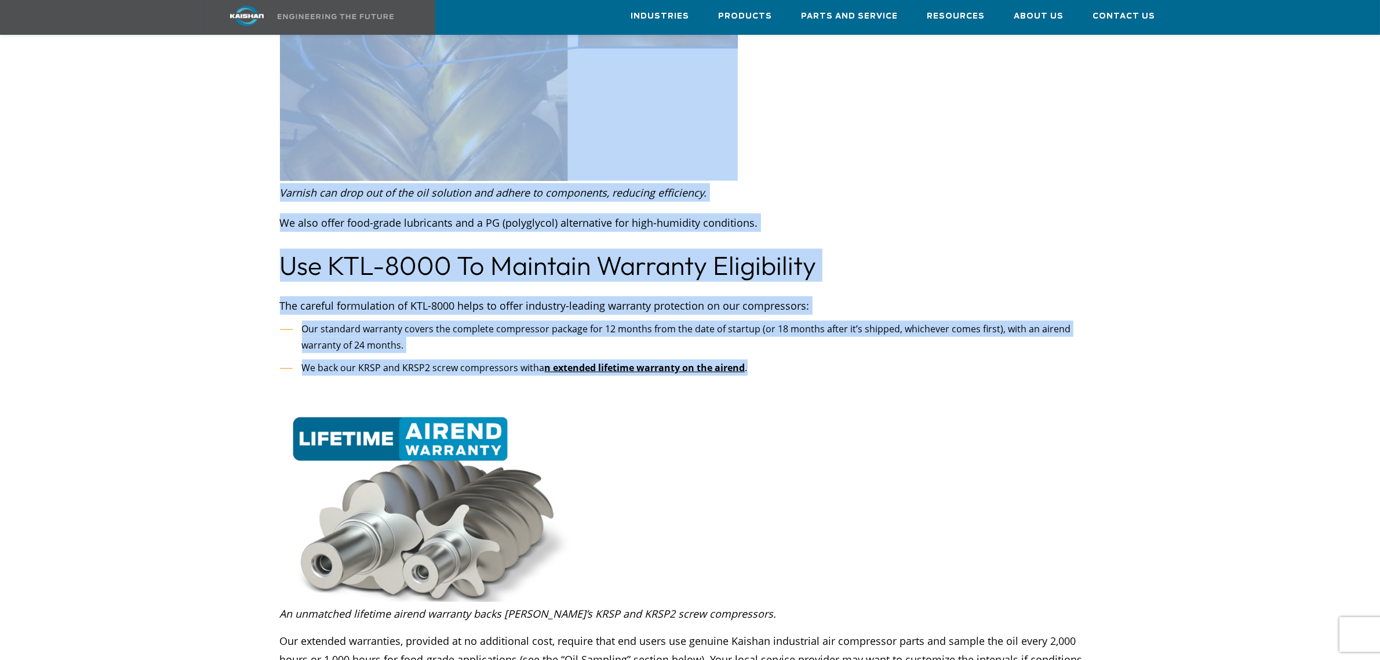
drag, startPoint x: 850, startPoint y: 349, endPoint x: 529, endPoint y: 311, distance: 323.3
click at [862, 359] on li "We back our KRSP and KRSP2 screw compressors with a n extended lifetime warrant…" at bounding box center [690, 367] width 821 height 17
drag, startPoint x: 852, startPoint y: 349, endPoint x: 296, endPoint y: 296, distance: 558.4
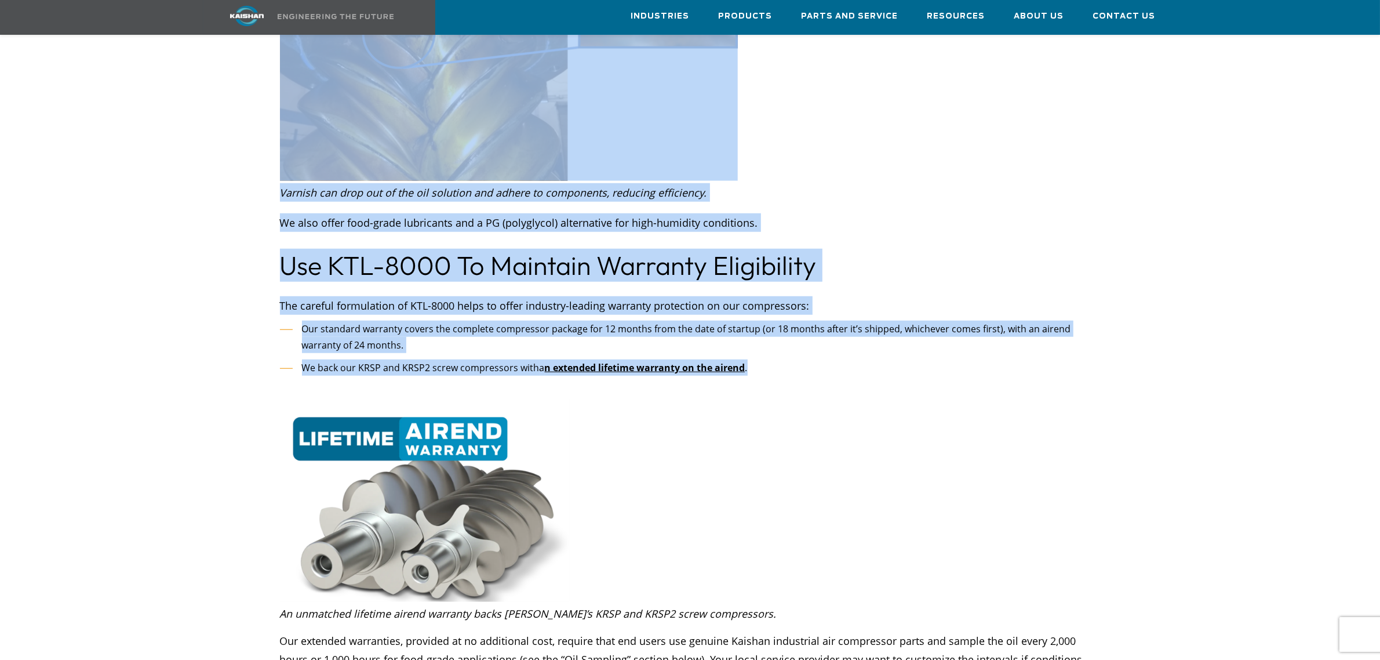
drag, startPoint x: 847, startPoint y: 359, endPoint x: 574, endPoint y: 325, distance: 275.7
click at [889, 359] on li "We back our KRSP and KRSP2 screw compressors with a n extended lifetime warrant…" at bounding box center [690, 367] width 821 height 17
drag, startPoint x: 841, startPoint y: 337, endPoint x: 655, endPoint y: 340, distance: 186.1
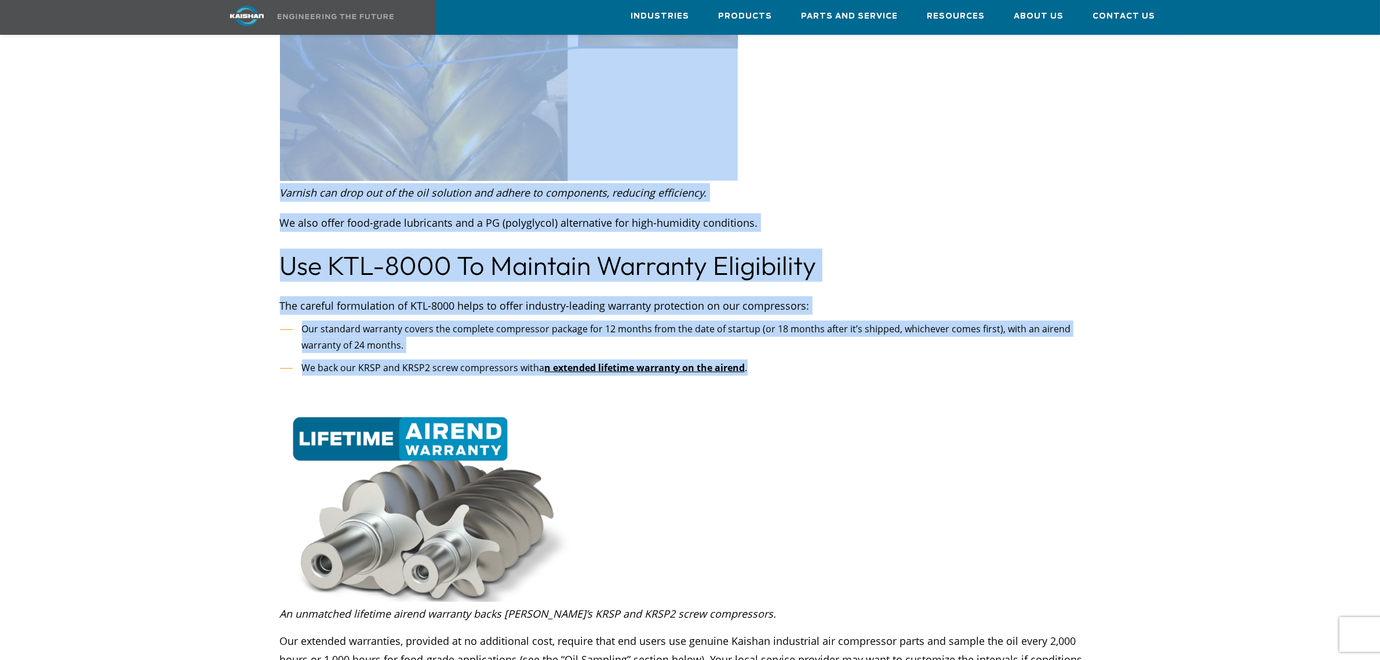
click at [807, 359] on li "We back our KRSP and KRSP2 screw compressors with a n extended lifetime warrant…" at bounding box center [690, 367] width 821 height 17
drag, startPoint x: 856, startPoint y: 345, endPoint x: 658, endPoint y: 340, distance: 198.3
click at [836, 359] on li "We back our KRSP and KRSP2 screw compressors with a n extended lifetime warrant…" at bounding box center [690, 367] width 821 height 17
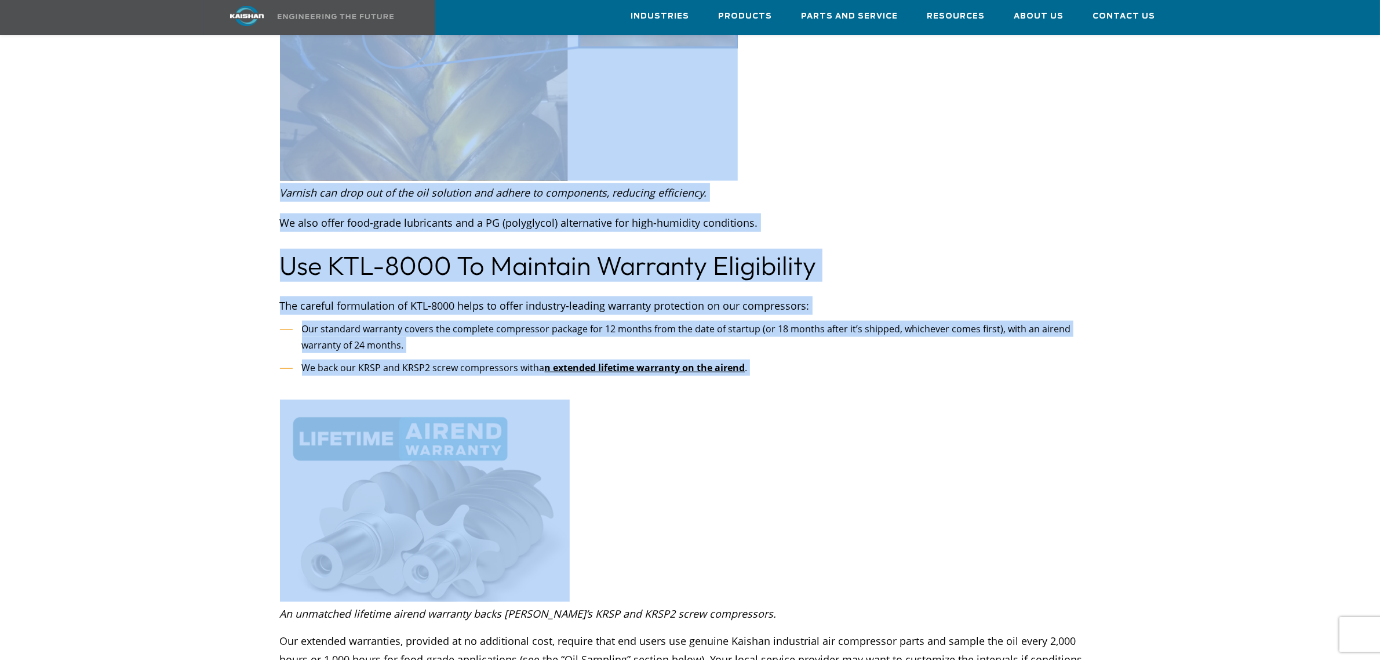
drag, startPoint x: 836, startPoint y: 348, endPoint x: 384, endPoint y: 311, distance: 454.2
click at [780, 359] on li "We back our KRSP and KRSP2 screw compressors with a n extended lifetime warrant…" at bounding box center [690, 367] width 821 height 17
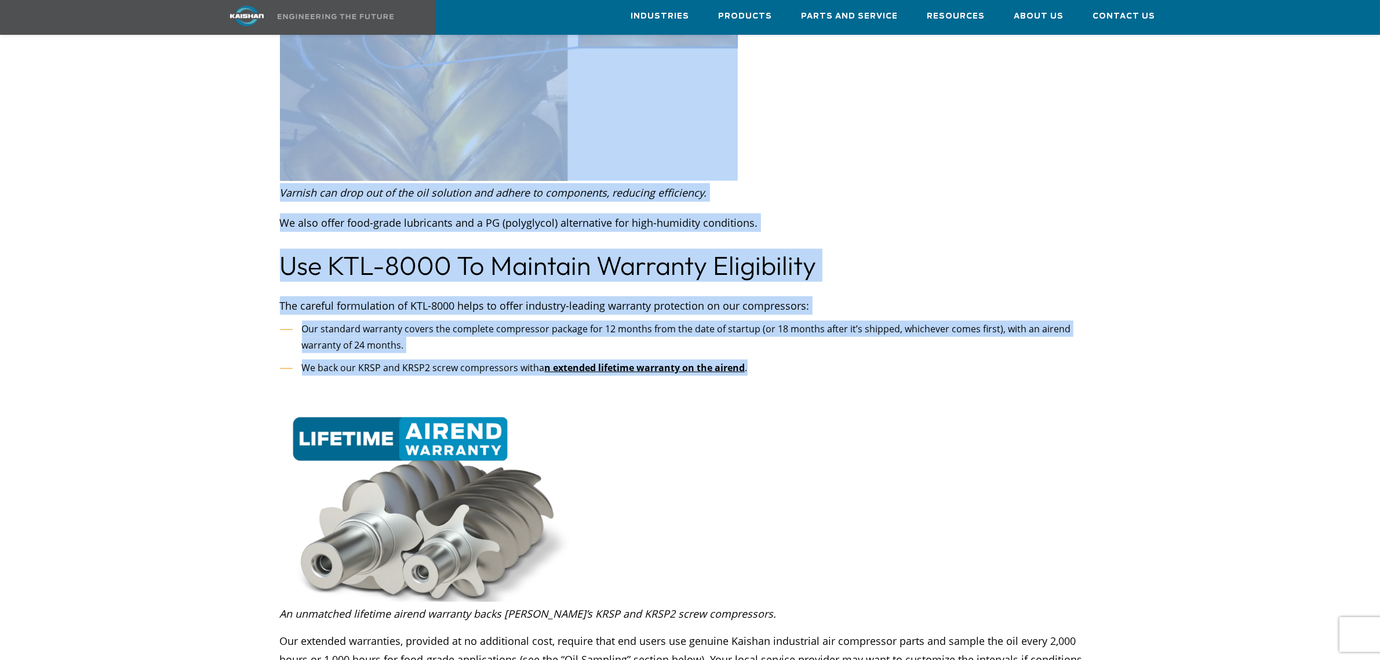
drag, startPoint x: 798, startPoint y: 348, endPoint x: 639, endPoint y: 311, distance: 163.5
click at [822, 334] on li "Our standard warranty covers the complete compressor package for 12 months from…" at bounding box center [690, 337] width 821 height 33
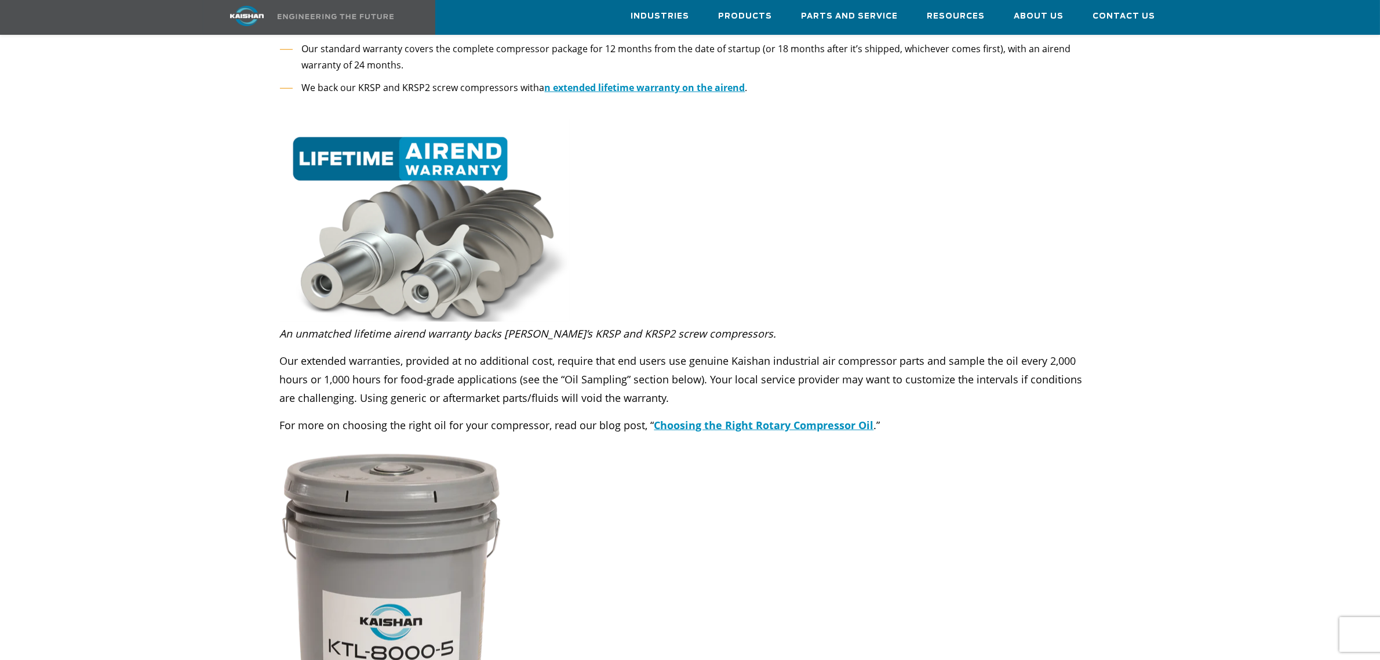
scroll to position [1739, 0]
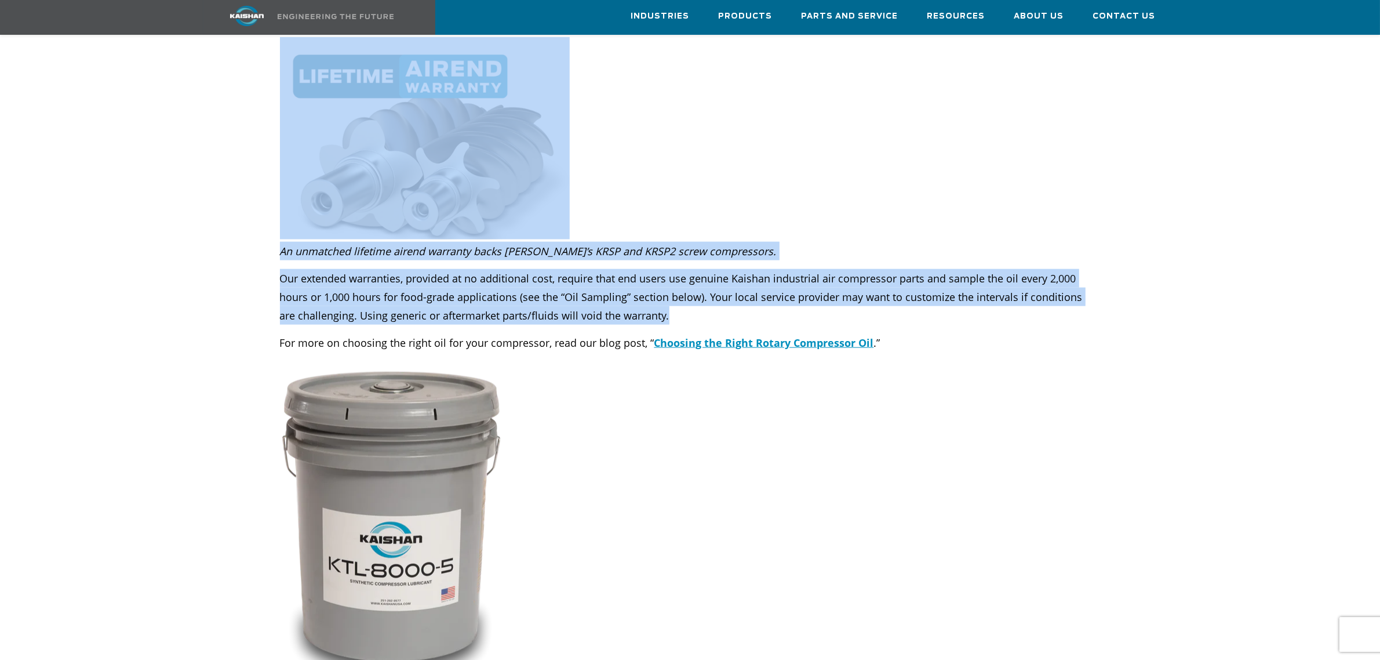
drag, startPoint x: 716, startPoint y: 303, endPoint x: 723, endPoint y: 276, distance: 27.4
click at [984, 279] on p "Our extended warranties, provided at no additional cost, require that end users…" at bounding box center [690, 297] width 821 height 56
drag, startPoint x: 917, startPoint y: 296, endPoint x: 278, endPoint y: 288, distance: 638.8
click at [278, 288] on div "Our extended warranties, provided at no additional cost, require that end users…" at bounding box center [690, 306] width 835 height 92
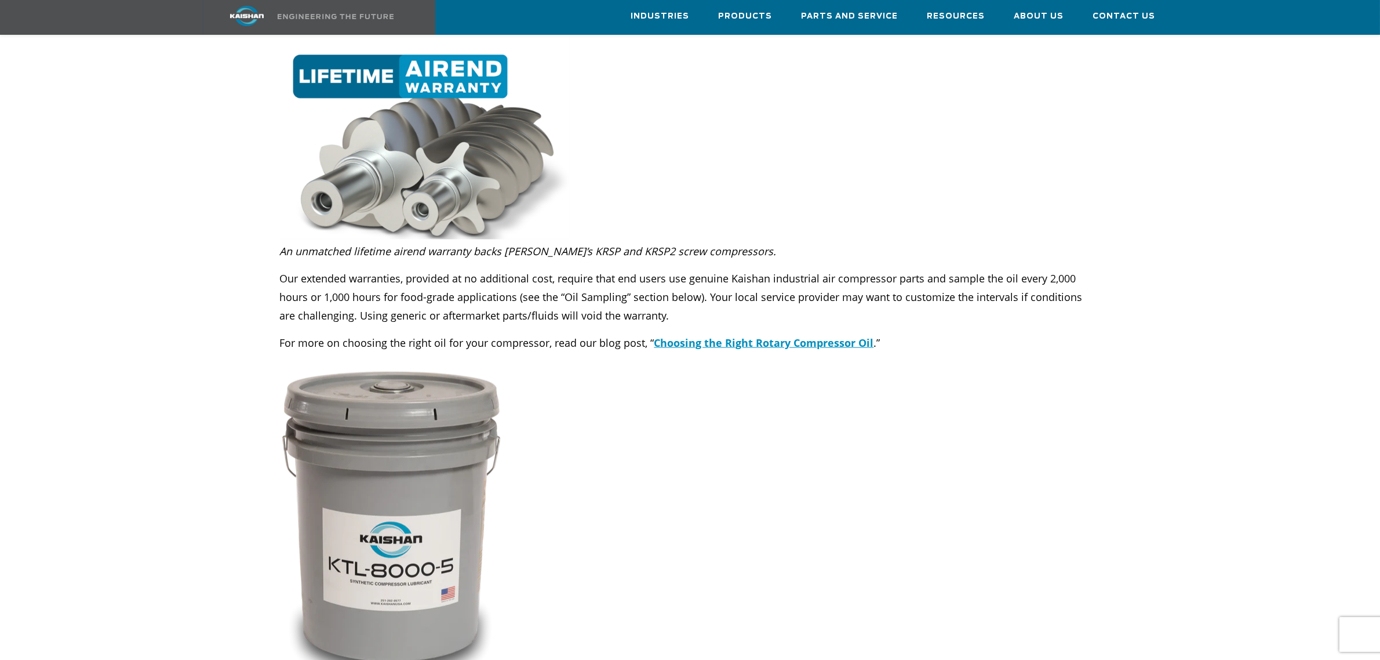
click at [671, 198] on div at bounding box center [523, 130] width 487 height 220
